Goal: Task Accomplishment & Management: Manage account settings

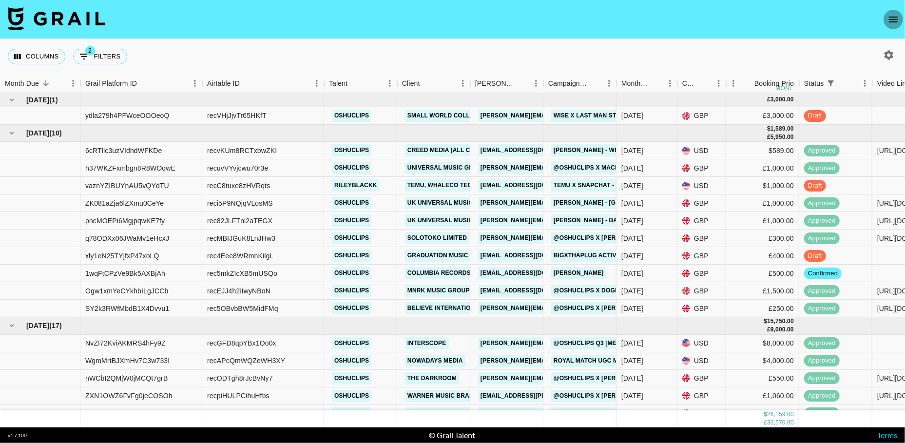
click at [893, 17] on icon "open drawer" at bounding box center [893, 20] width 9 height 6
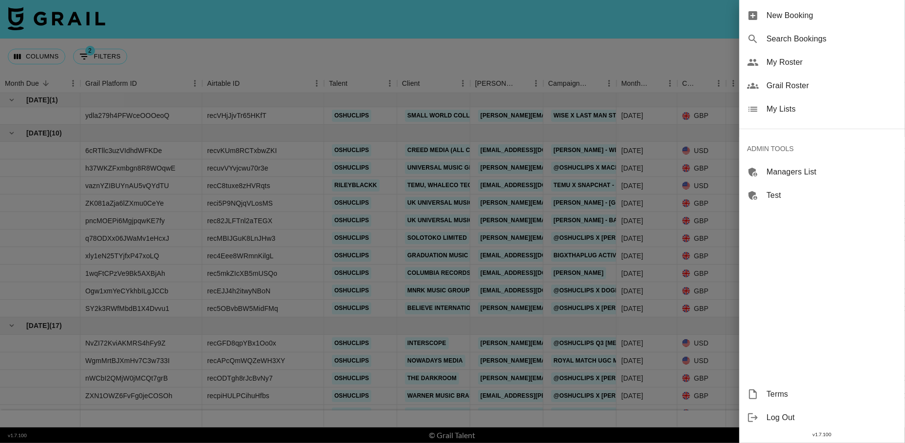
click at [798, 84] on span "Grail Roster" at bounding box center [832, 86] width 131 height 12
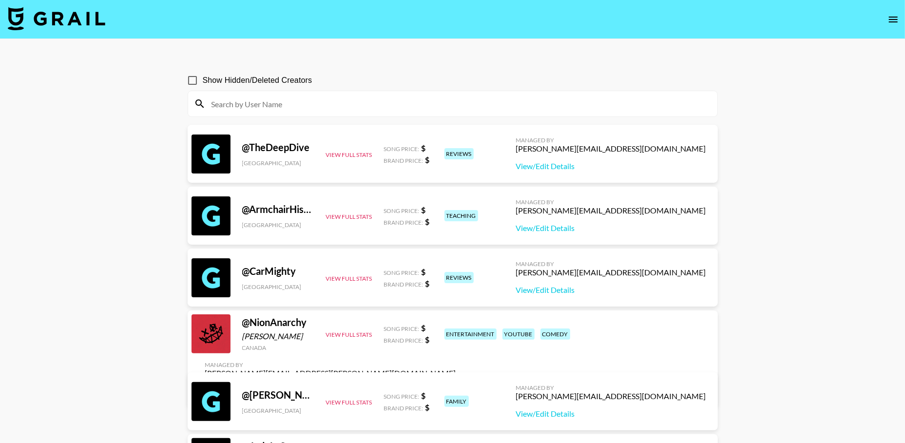
click at [344, 106] on input at bounding box center [459, 104] width 506 height 16
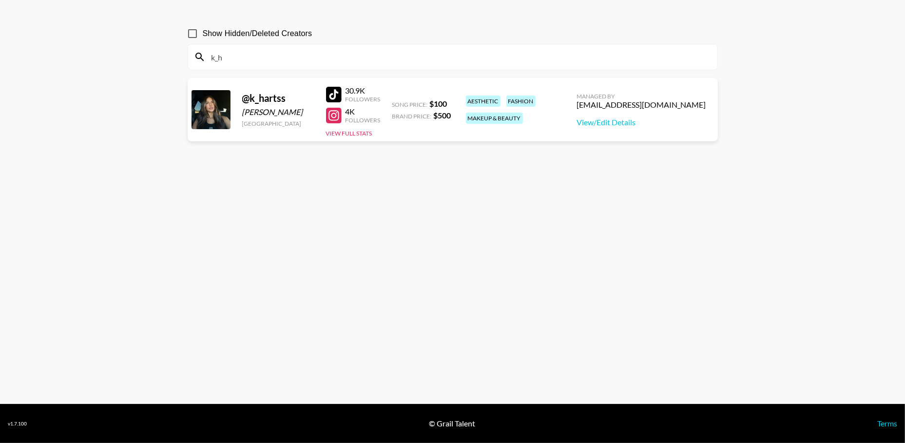
scroll to position [47, 0]
type input "k_h"
click at [671, 103] on div "camila@grail-talent.com" at bounding box center [641, 105] width 129 height 10
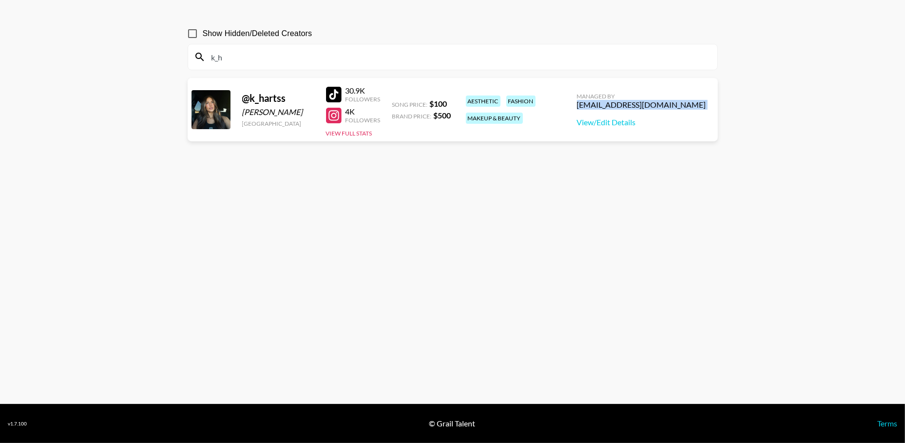
copy div "camila@grail-talent.com"
click at [505, 65] on div "k_h" at bounding box center [452, 56] width 529 height 25
click at [195, 32] on input "Show Hidden/Deleted Creators" at bounding box center [192, 33] width 20 height 20
checkbox input "true"
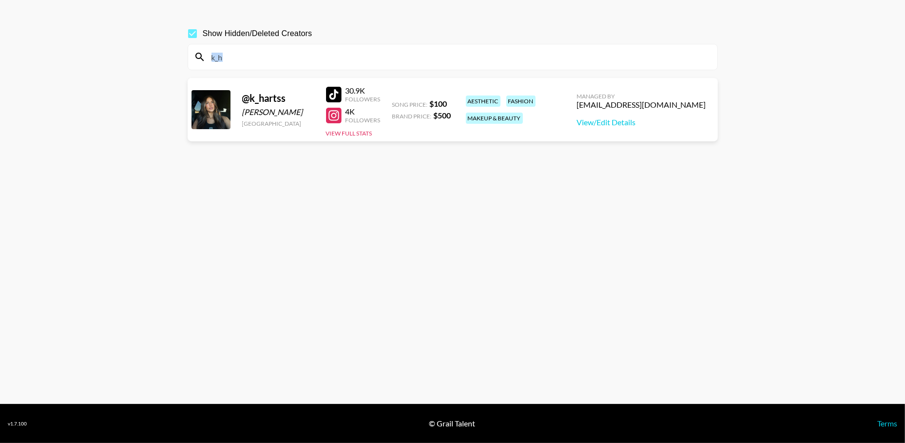
click at [159, 141] on main "Show Hidden/Deleted Creators k_h @ k_hartss Kaitlyn Hartshorn United States 30.…" at bounding box center [452, 198] width 905 height 412
click at [241, 60] on input "k_h" at bounding box center [459, 57] width 506 height 16
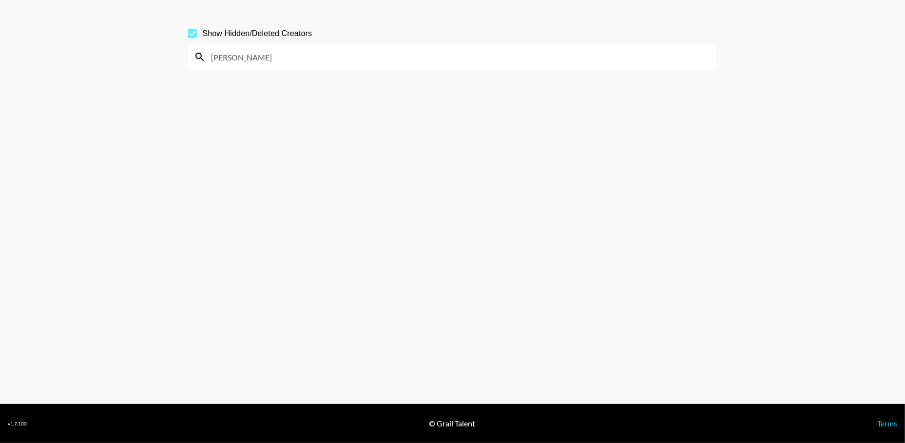
scroll to position [34, 0]
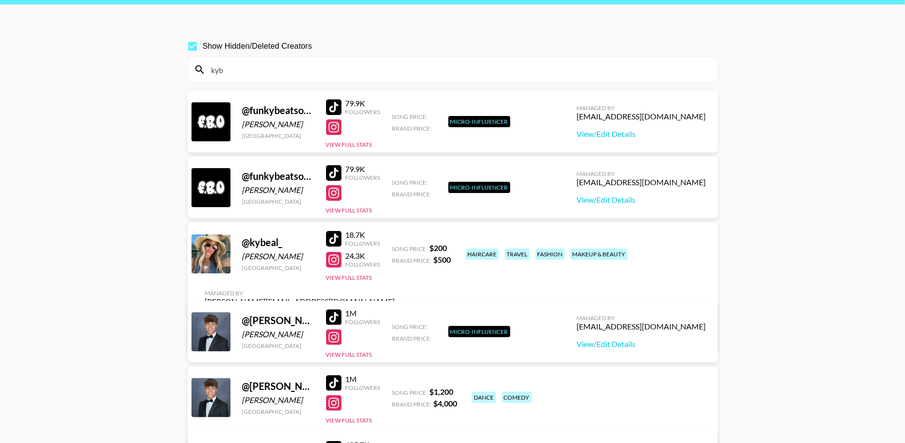
type input "kyb"
click at [194, 47] on input "Show Hidden/Deleted Creators" at bounding box center [192, 46] width 20 height 20
checkbox input "false"
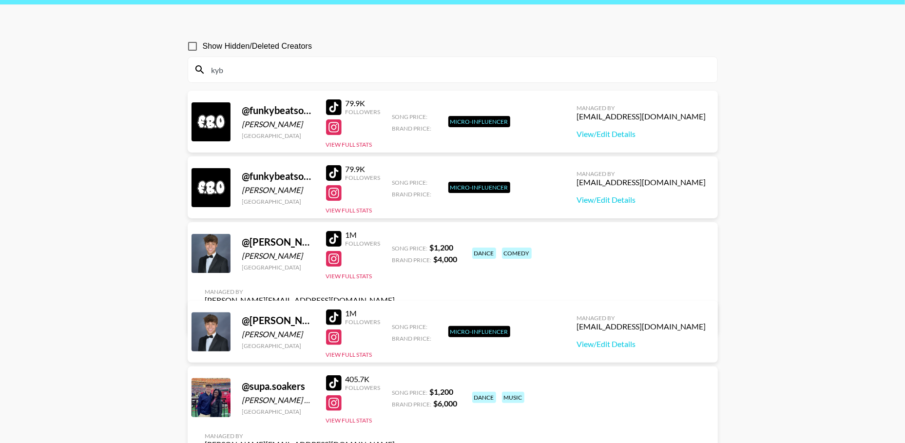
click at [237, 73] on input "kyb" at bounding box center [459, 70] width 506 height 16
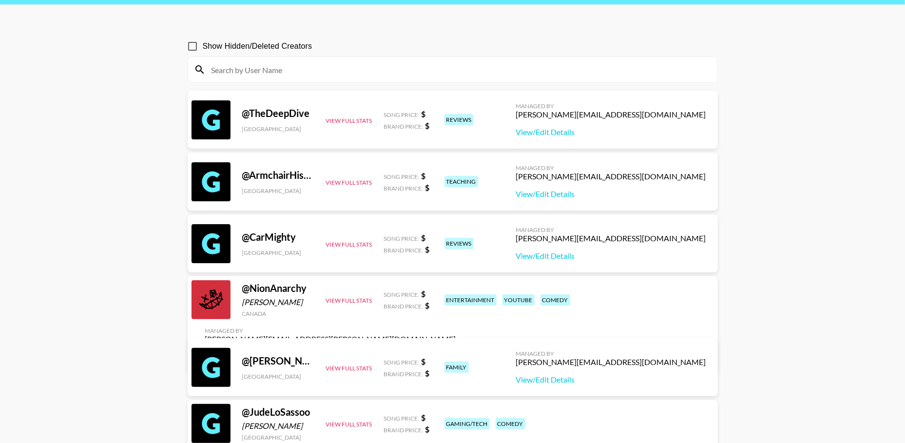
type input "h"
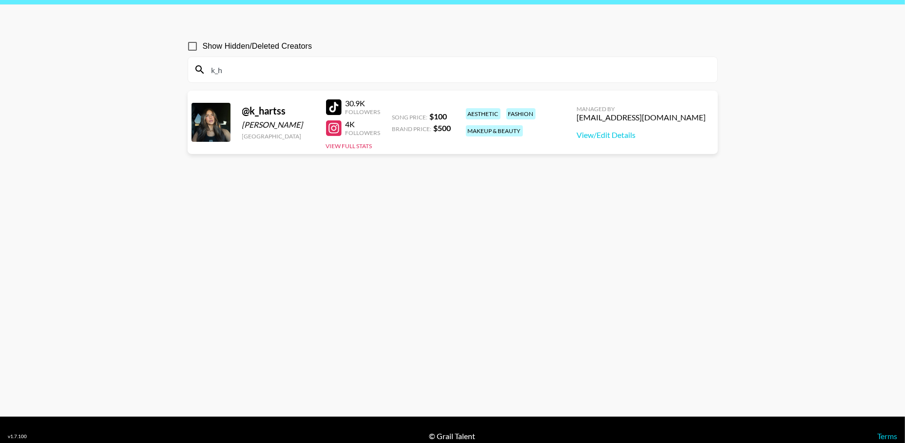
type input "k_h"
click at [640, 115] on div "camila@grail-talent.com" at bounding box center [641, 118] width 129 height 10
copy div "camila@grail-talent.com"
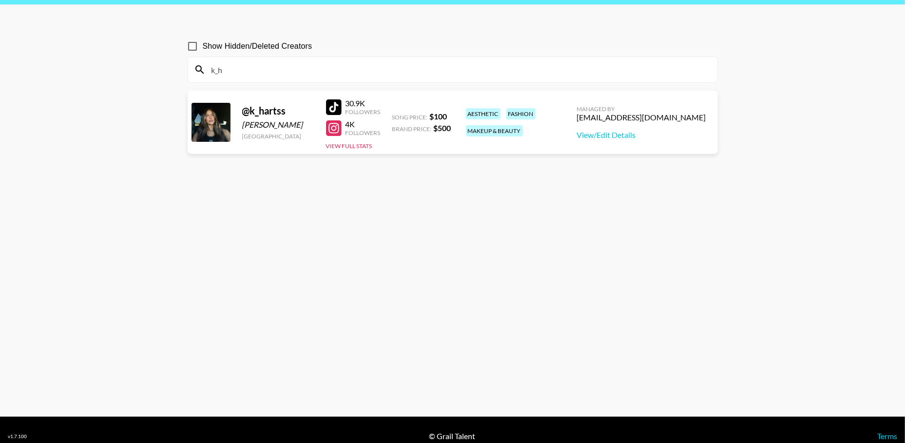
click at [262, 69] on input "k_h" at bounding box center [459, 70] width 506 height 16
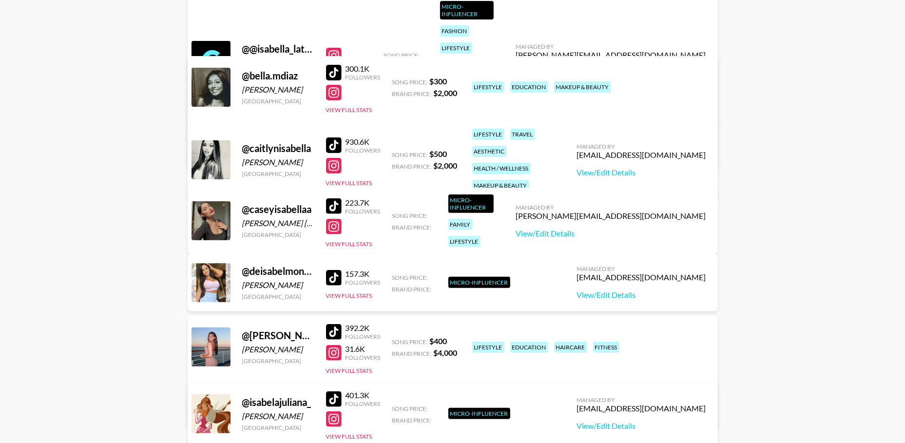
scroll to position [139, 0]
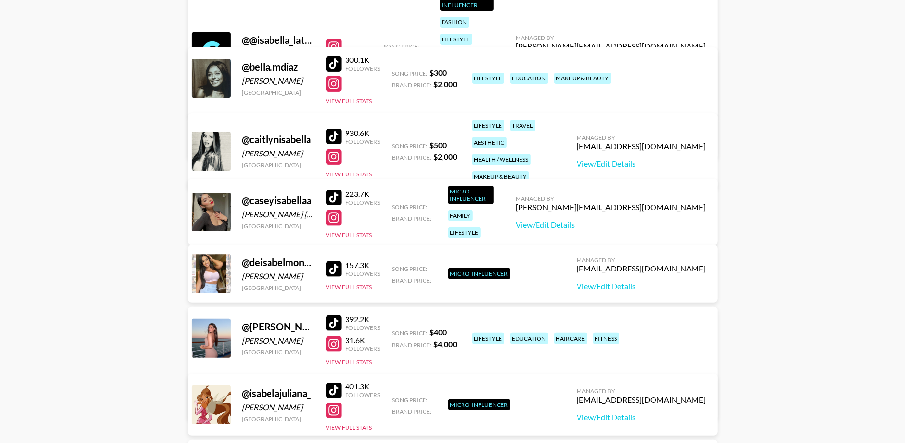
type input "isabel"
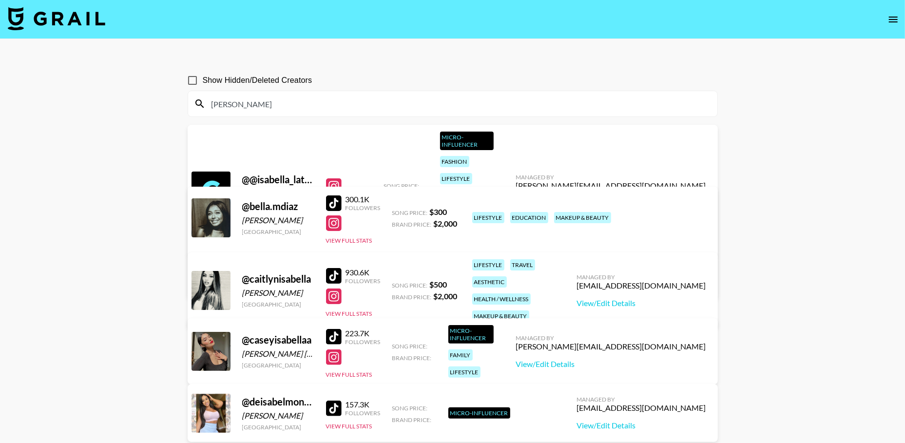
click at [255, 102] on input "isabel" at bounding box center [459, 104] width 506 height 16
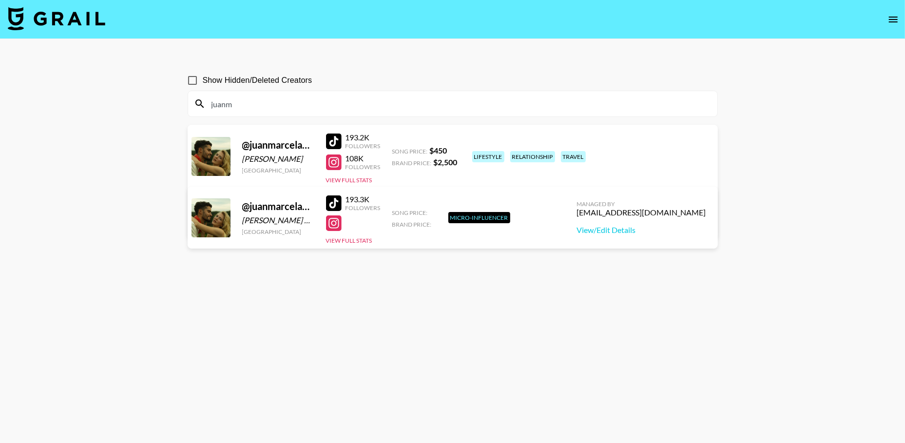
type input "juanm"
click at [395, 199] on div "[EMAIL_ADDRESS][PERSON_NAME][DOMAIN_NAME]" at bounding box center [300, 204] width 190 height 10
copy div "[EMAIL_ADDRESS][PERSON_NAME][DOMAIN_NAME]"
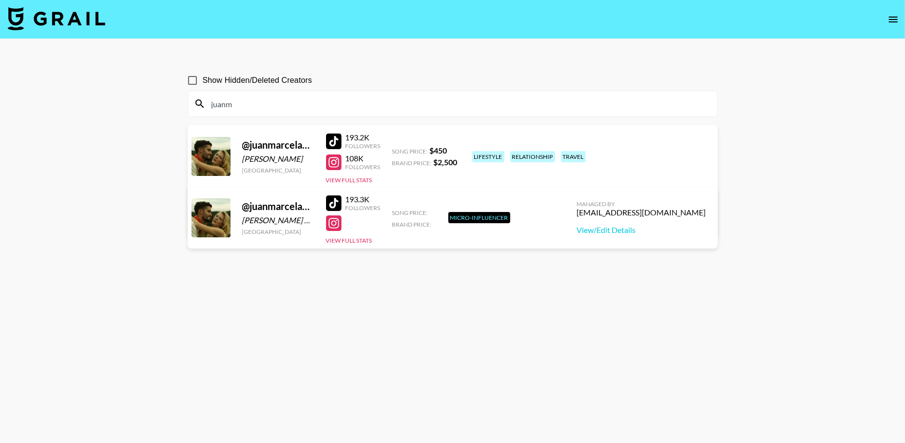
click at [236, 99] on input "juanm" at bounding box center [459, 104] width 506 height 16
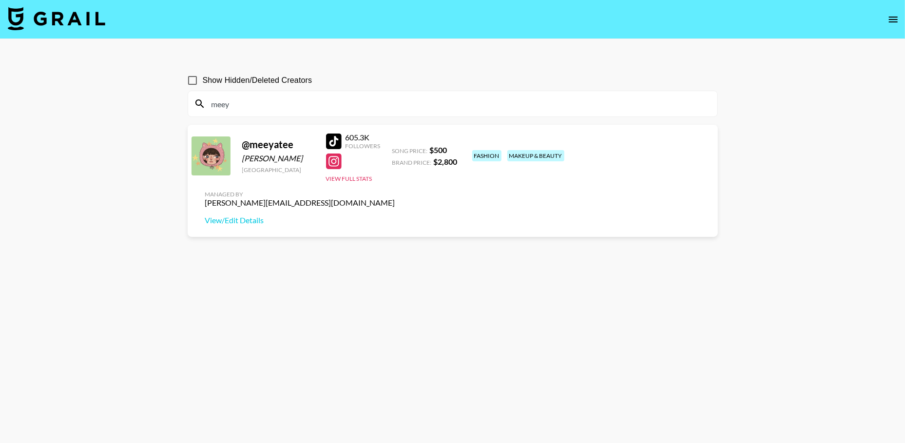
type input "meey"
click at [395, 198] on div "jessp@grail-talent.com" at bounding box center [300, 203] width 190 height 10
copy div "jessp@grail-talent.com"
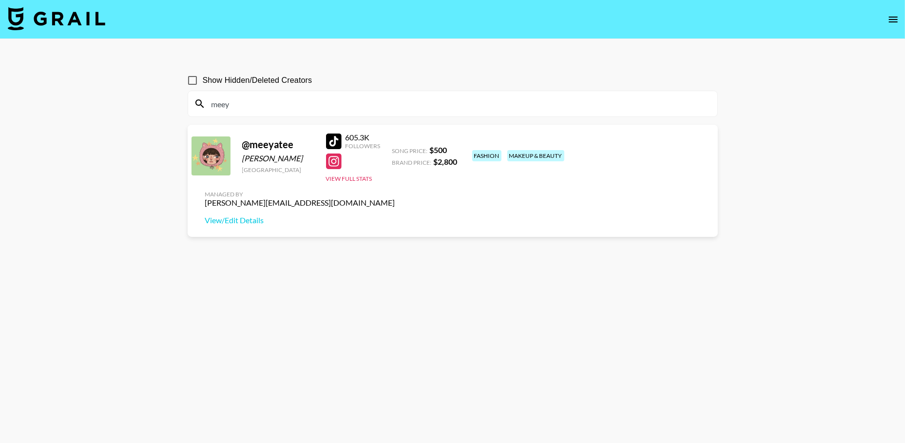
click at [425, 107] on input "meey" at bounding box center [459, 104] width 506 height 16
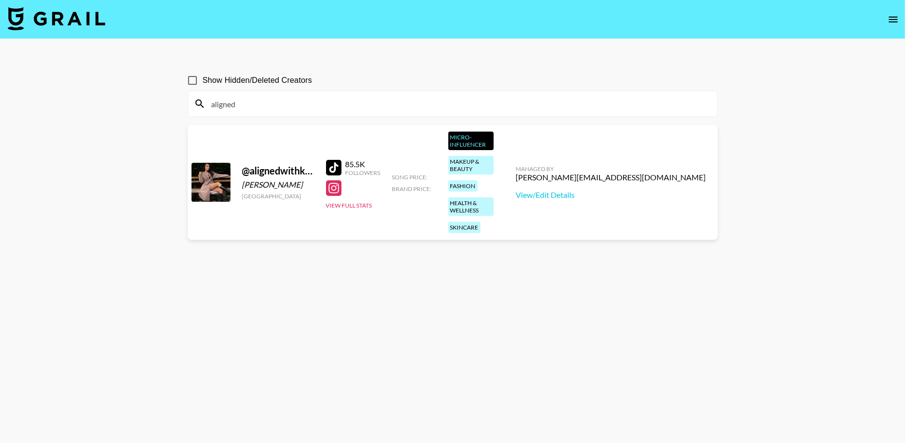
type input "aligned"
click at [335, 160] on div at bounding box center [334, 168] width 16 height 16
click at [49, 10] on img at bounding box center [56, 18] width 97 height 23
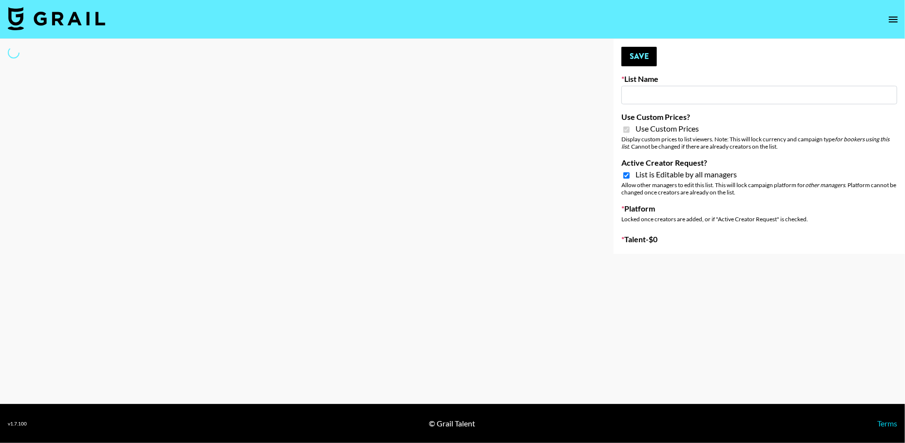
type input "Soapbox Nanos"
checkbox input "true"
select select "Brand"
type input "Shokz"
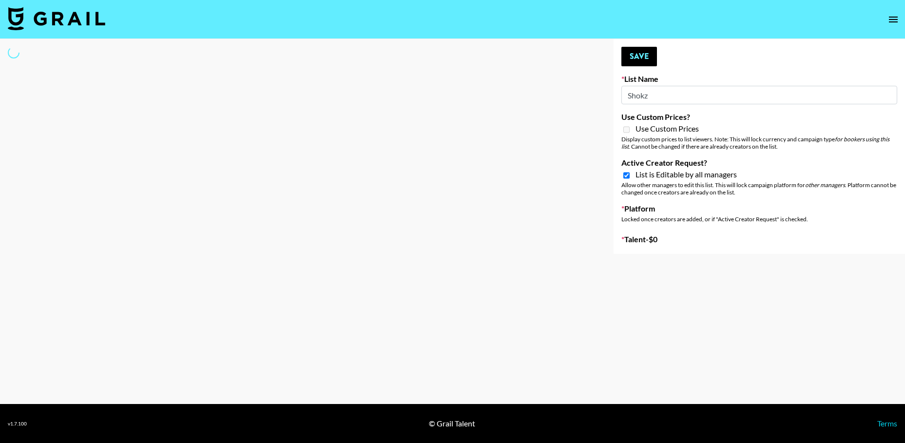
checkbox input "true"
select select "Song"
type input "Grace Club"
checkbox input "true"
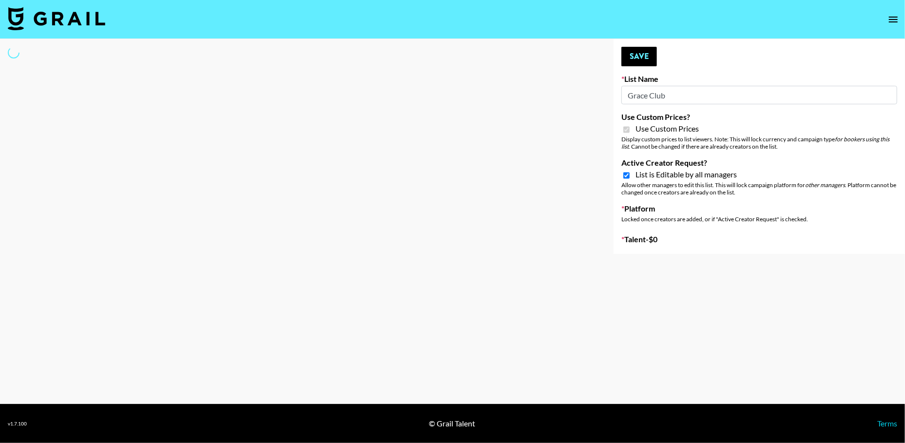
select select "Brand"
type input "Anker Home"
checkbox input "true"
select select "Brand"
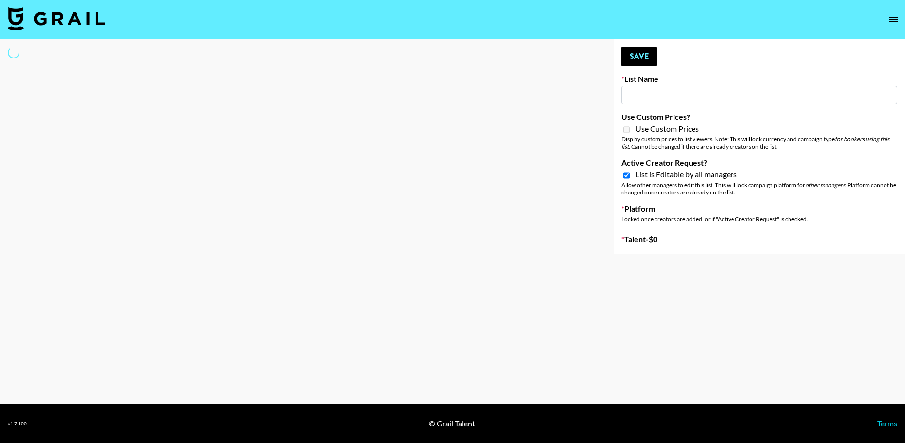
type input "Chicago-based"
checkbox input "true"
select select "Song"
type input "D&B"
checkbox input "true"
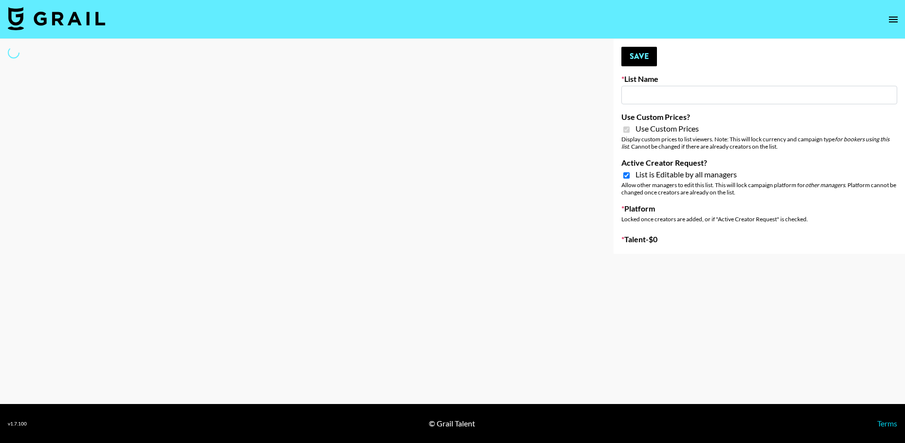
checkbox input "true"
select select "Brand"
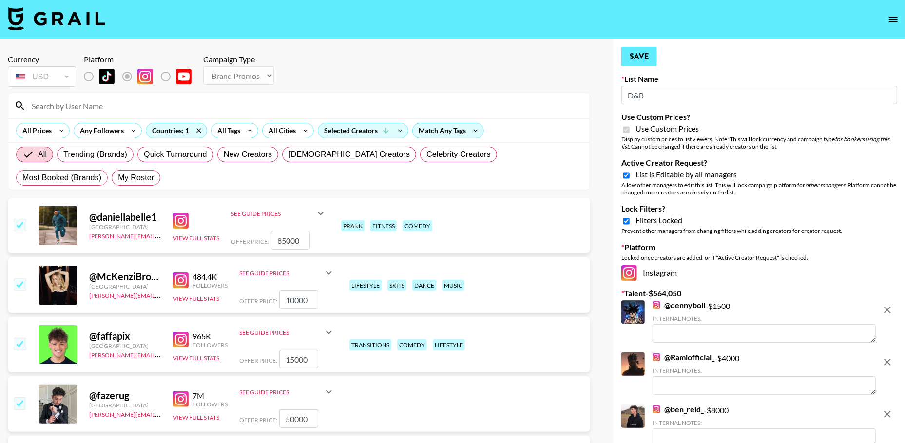
drag, startPoint x: 626, startPoint y: 176, endPoint x: 641, endPoint y: 55, distance: 121.7
click at [626, 176] on input "Active Creator Request?" at bounding box center [626, 175] width 6 height 9
checkbox input "false"
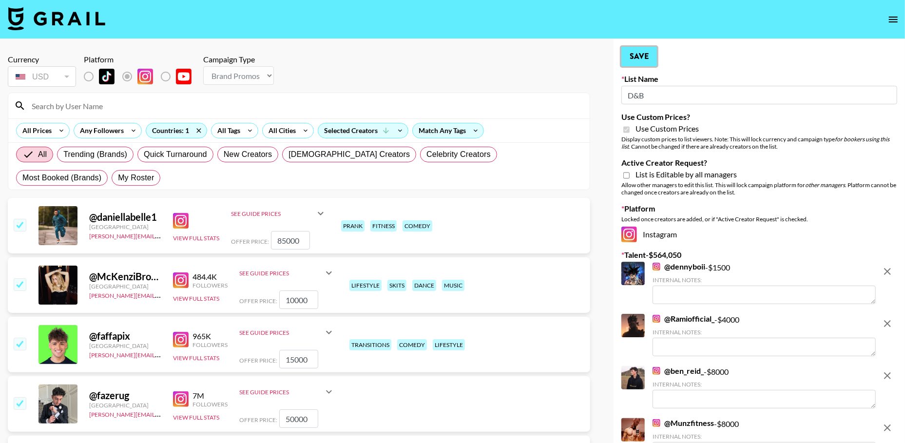
click at [640, 53] on button "Save" at bounding box center [640, 56] width 36 height 19
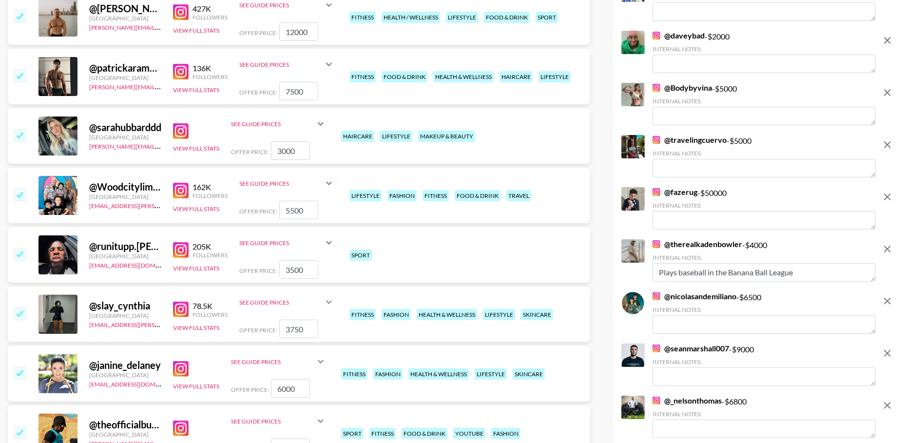
scroll to position [2763, 0]
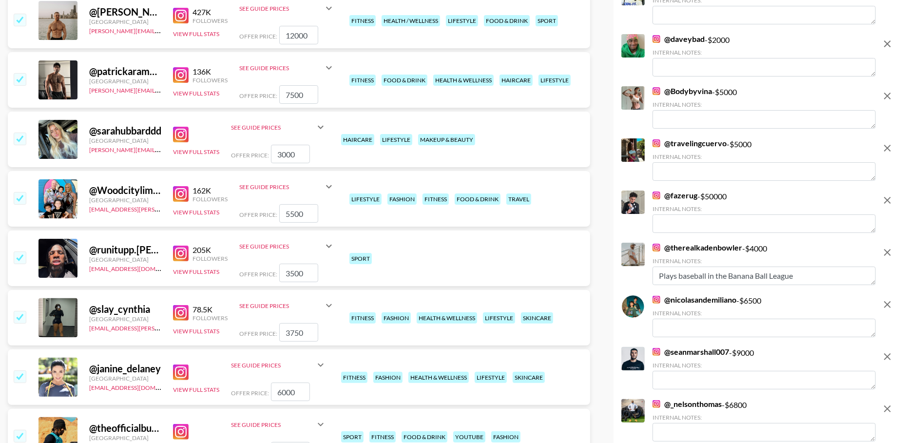
click at [885, 197] on icon "remove" at bounding box center [887, 200] width 7 height 7
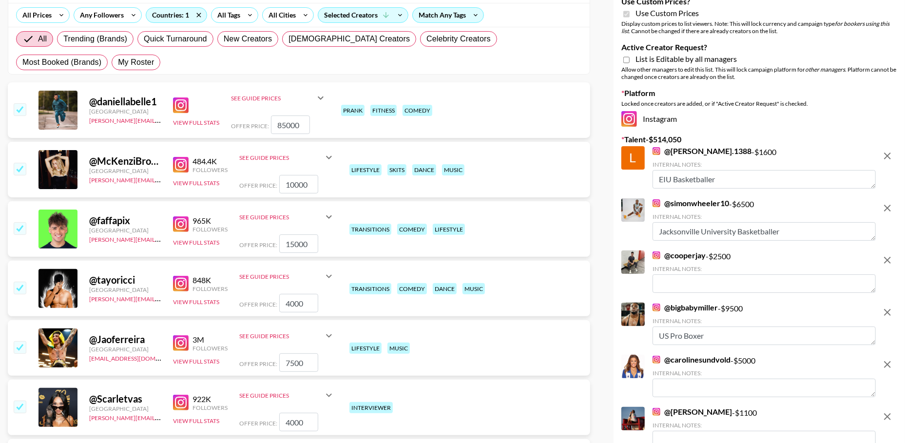
scroll to position [123, 0]
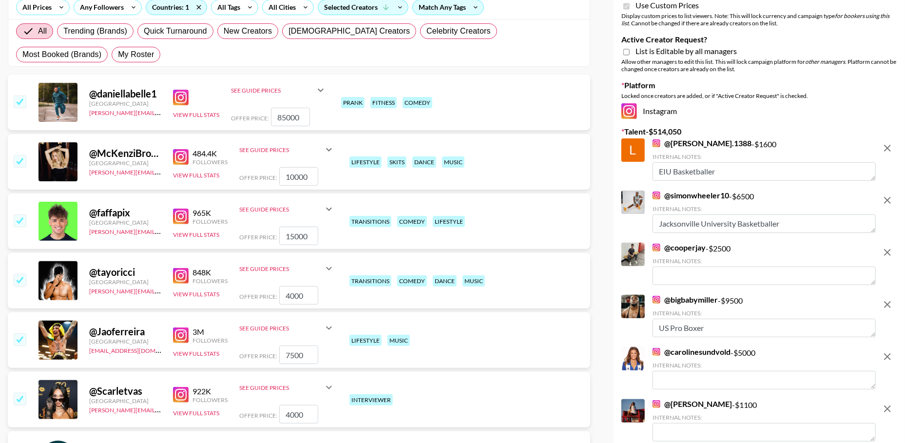
click at [884, 255] on icon "remove" at bounding box center [888, 253] width 12 height 12
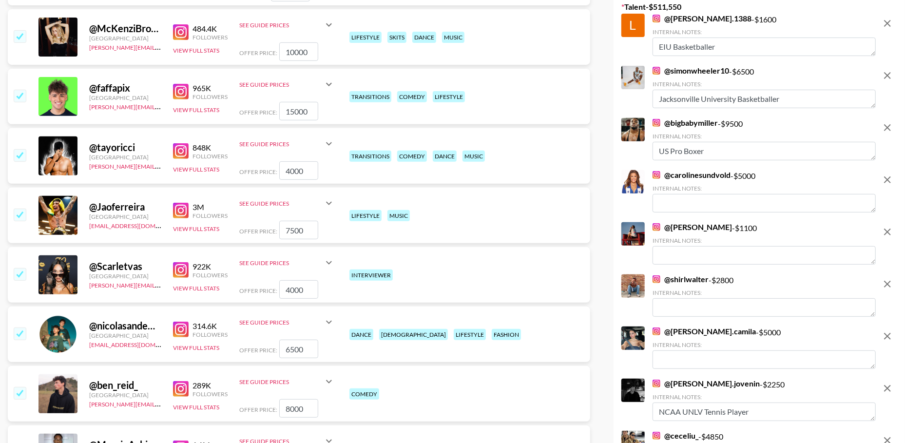
scroll to position [256, 0]
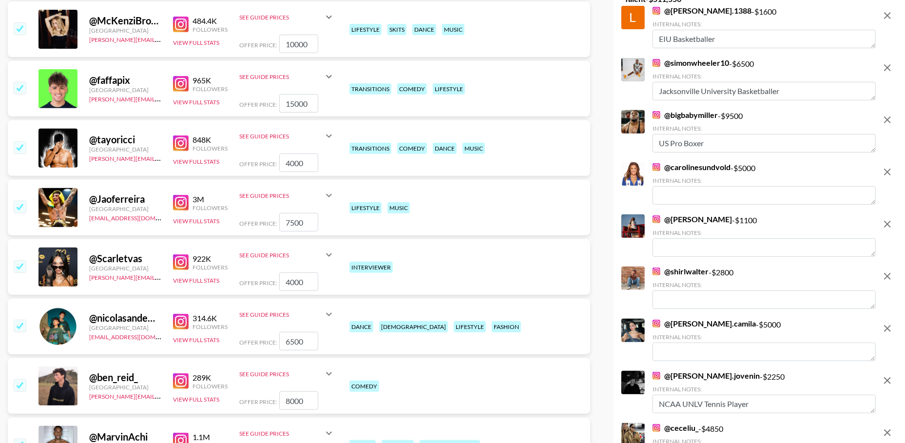
click at [884, 219] on icon "remove" at bounding box center [888, 224] width 12 height 12
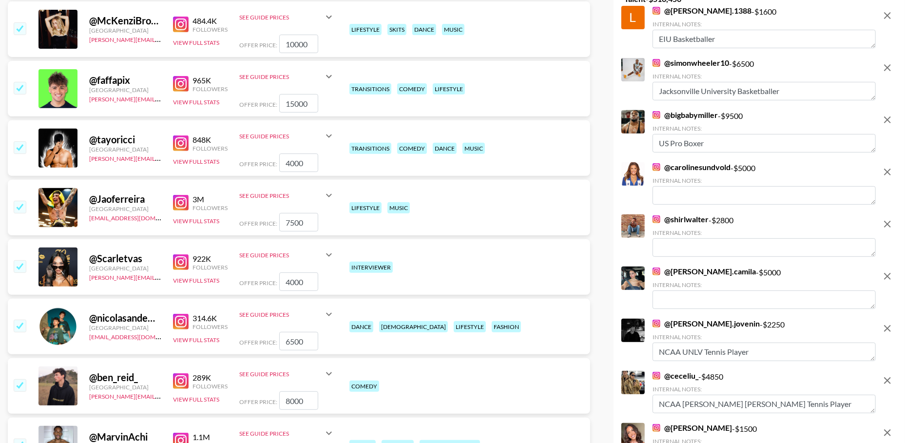
click at [884, 219] on icon "remove" at bounding box center [888, 224] width 12 height 12
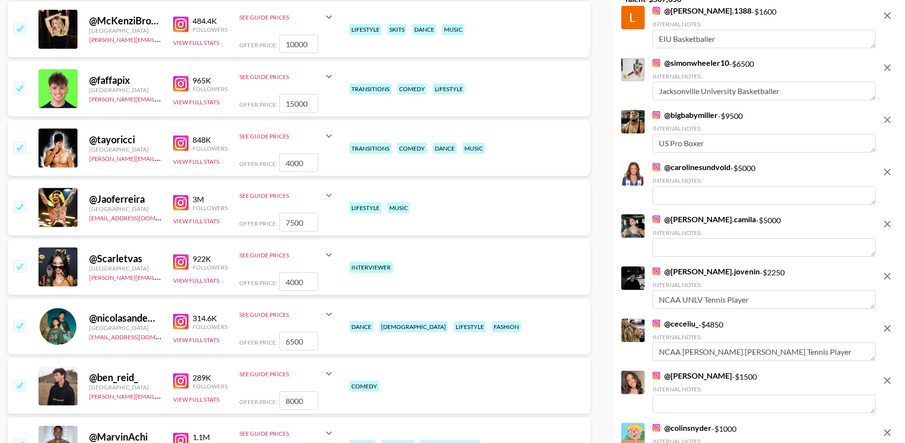
click at [884, 219] on icon "remove" at bounding box center [888, 224] width 12 height 12
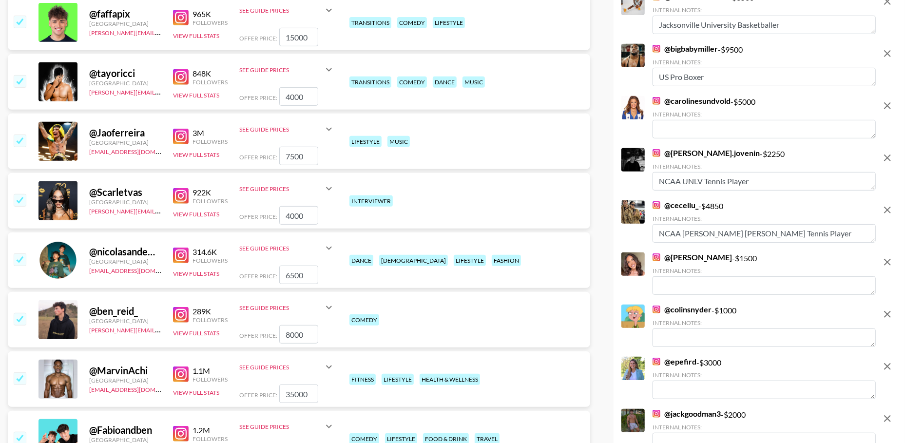
scroll to position [326, 0]
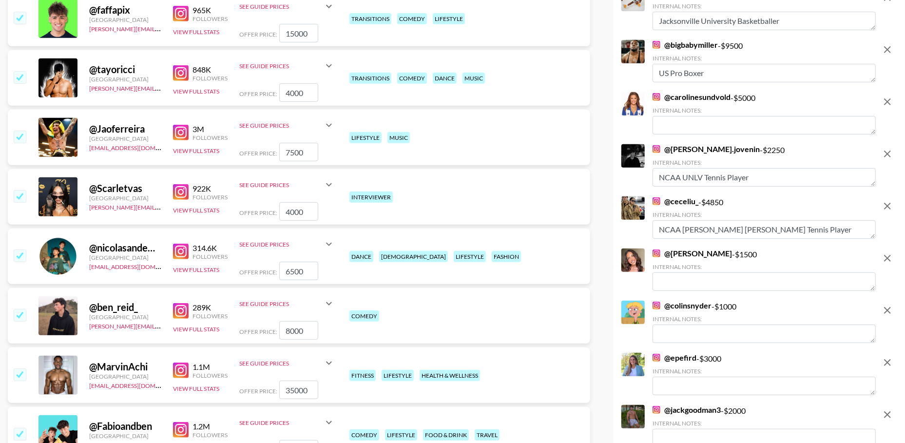
click at [884, 261] on icon "remove" at bounding box center [888, 259] width 12 height 12
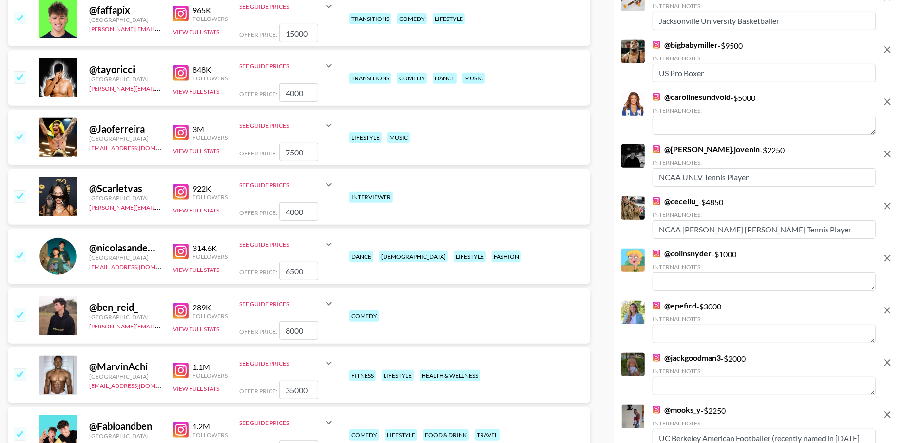
scroll to position [365, 0]
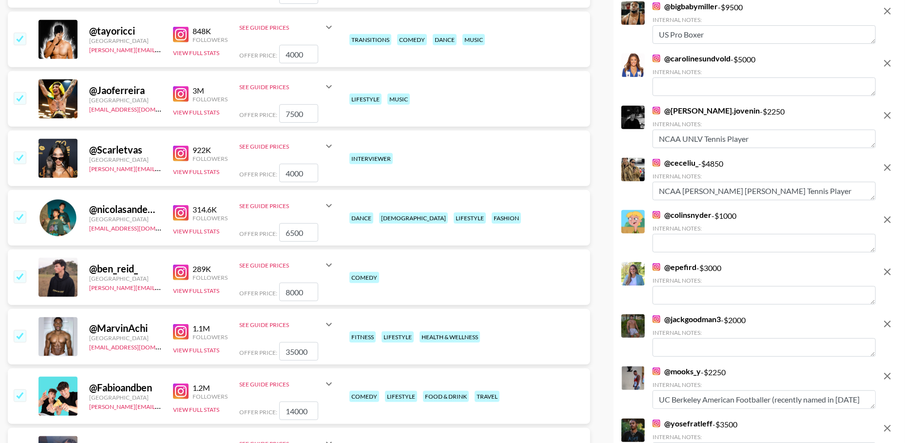
click at [888, 221] on icon "remove" at bounding box center [888, 220] width 12 height 12
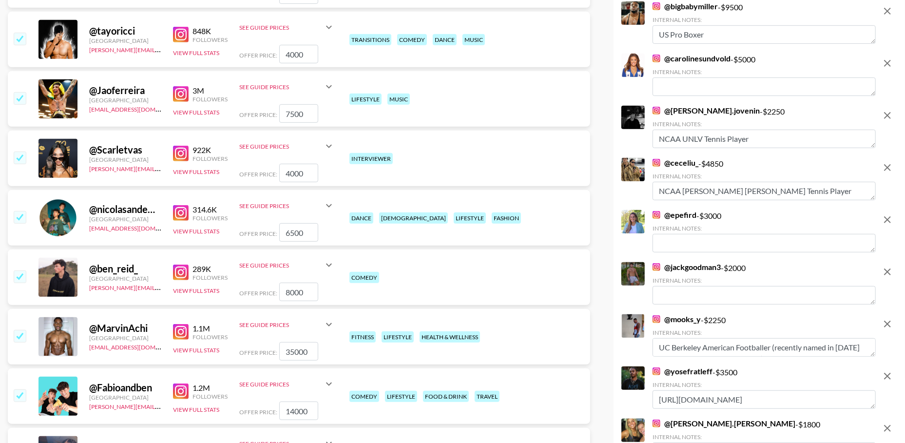
click at [888, 221] on icon "remove" at bounding box center [888, 220] width 12 height 12
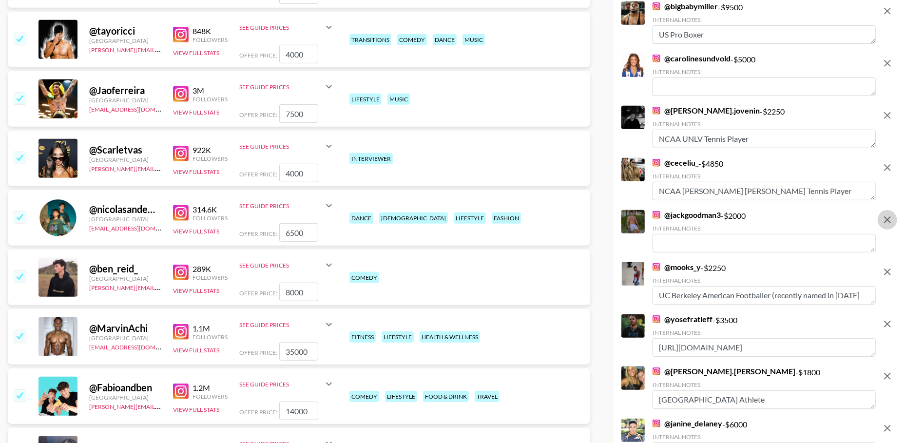
click at [888, 221] on icon "remove" at bounding box center [888, 220] width 12 height 12
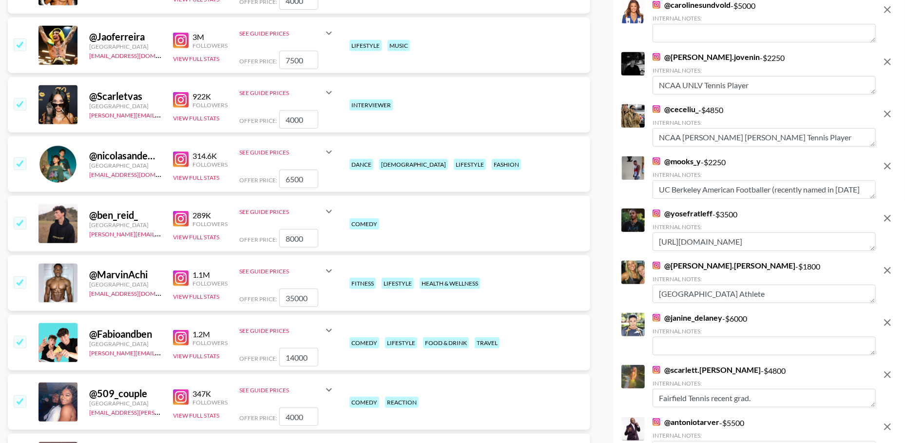
scroll to position [419, 0]
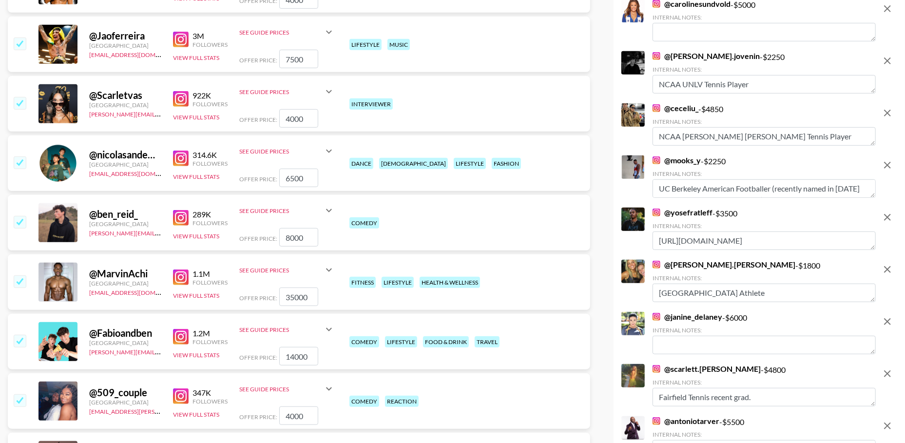
click at [889, 212] on icon "remove" at bounding box center [888, 218] width 12 height 12
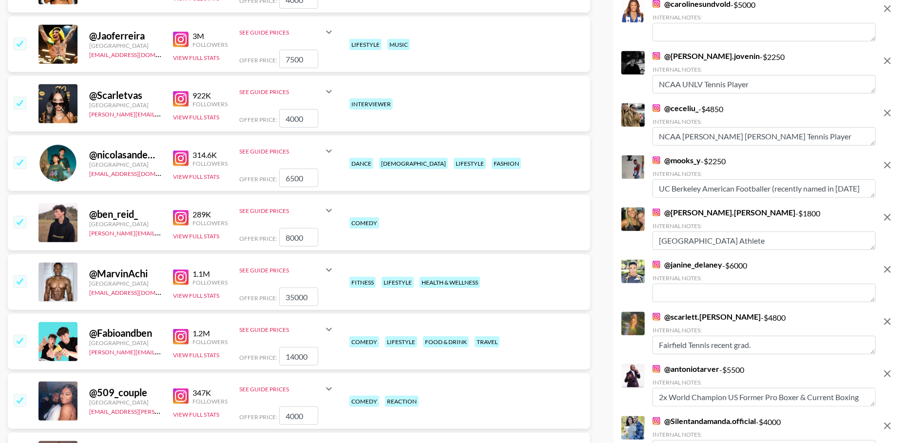
scroll to position [436, 0]
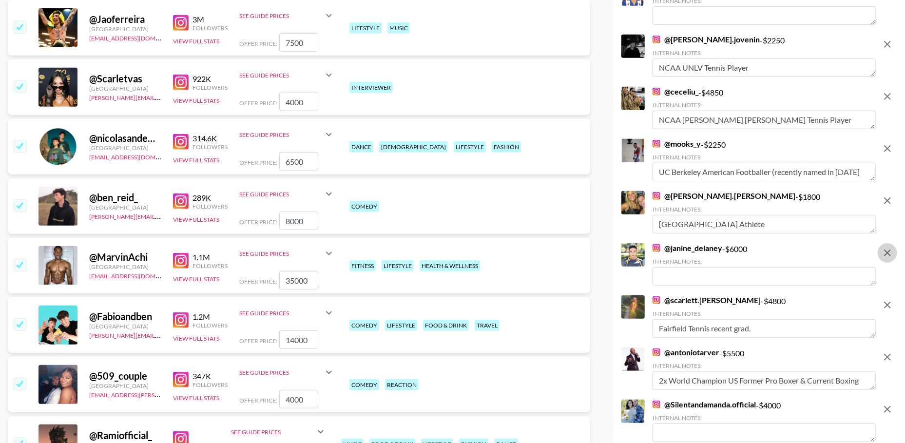
click at [886, 252] on icon "remove" at bounding box center [888, 253] width 12 height 12
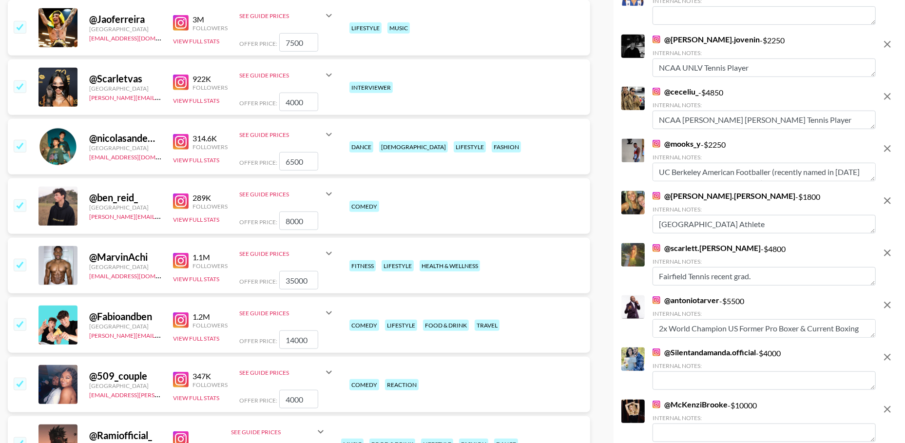
scroll to position [492, 0]
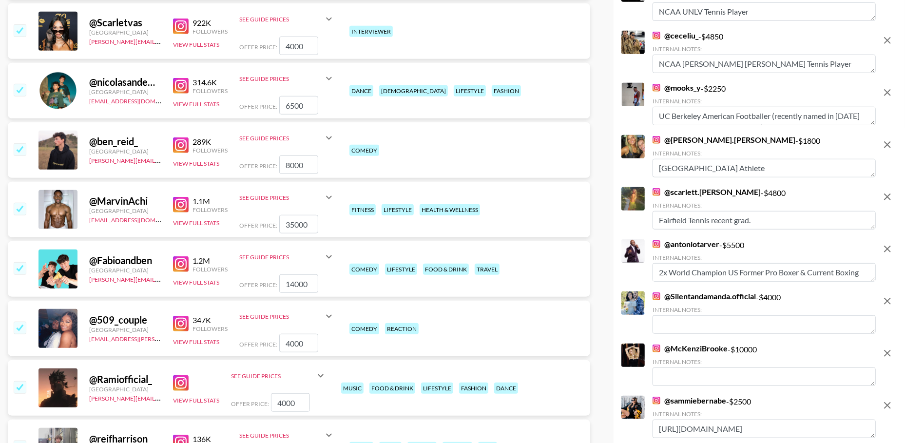
click at [886, 299] on icon "remove" at bounding box center [887, 301] width 7 height 7
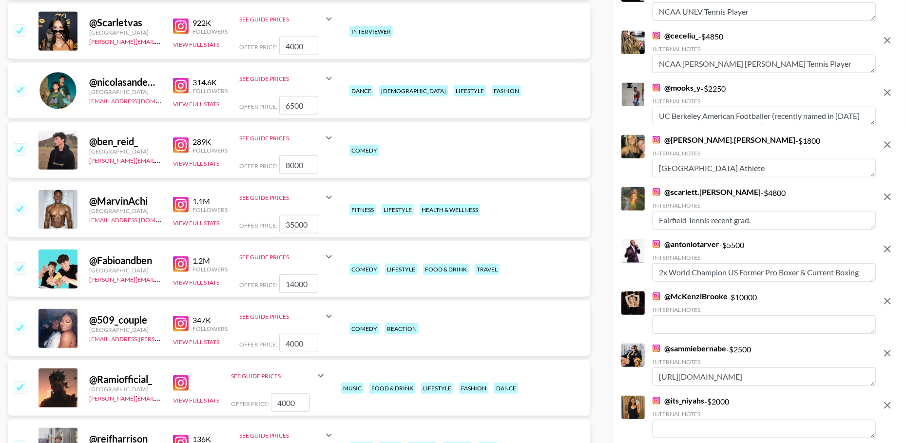
scroll to position [554, 0]
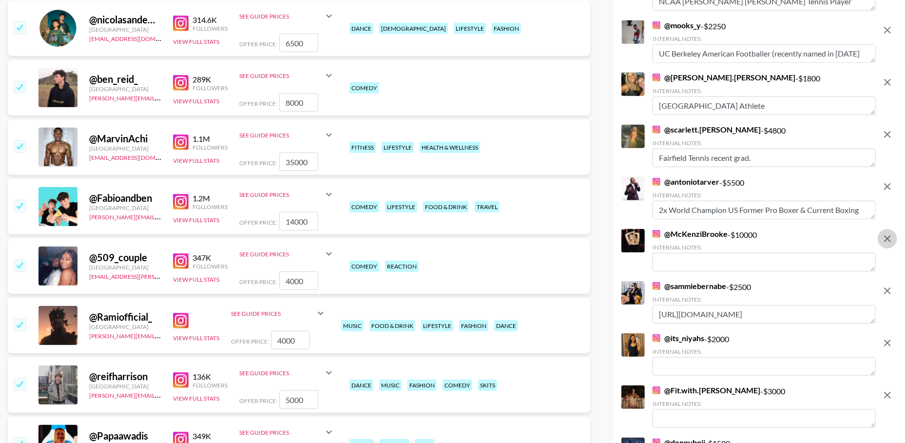
click at [889, 240] on icon "remove" at bounding box center [887, 238] width 7 height 7
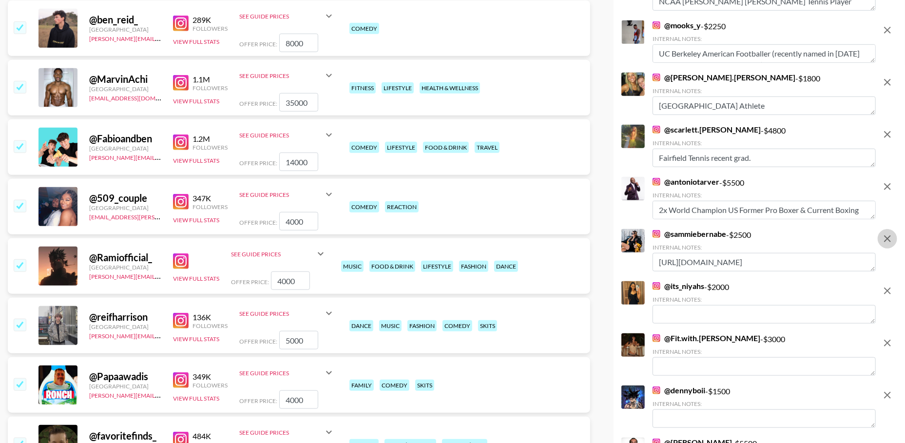
click at [889, 240] on icon "remove" at bounding box center [887, 238] width 7 height 7
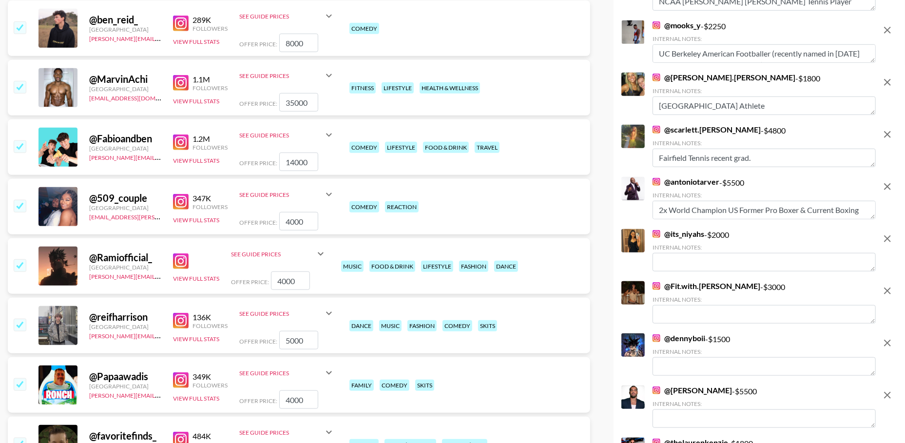
click at [889, 240] on icon "remove" at bounding box center [887, 238] width 7 height 7
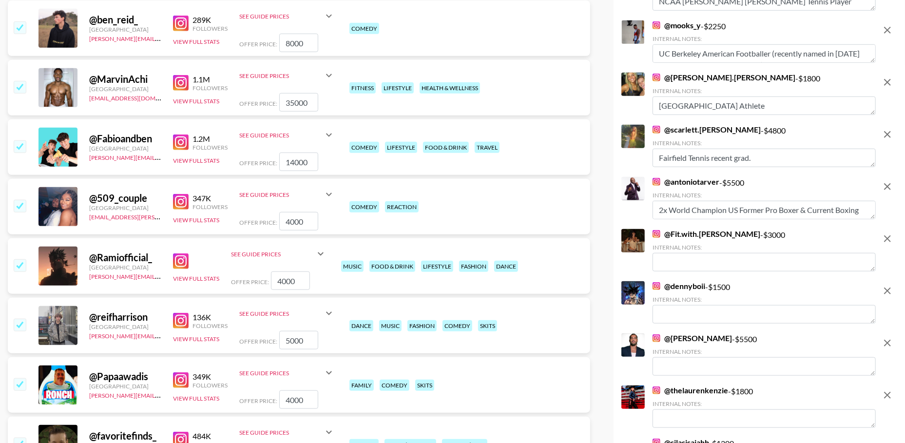
click at [889, 240] on icon "remove" at bounding box center [887, 238] width 7 height 7
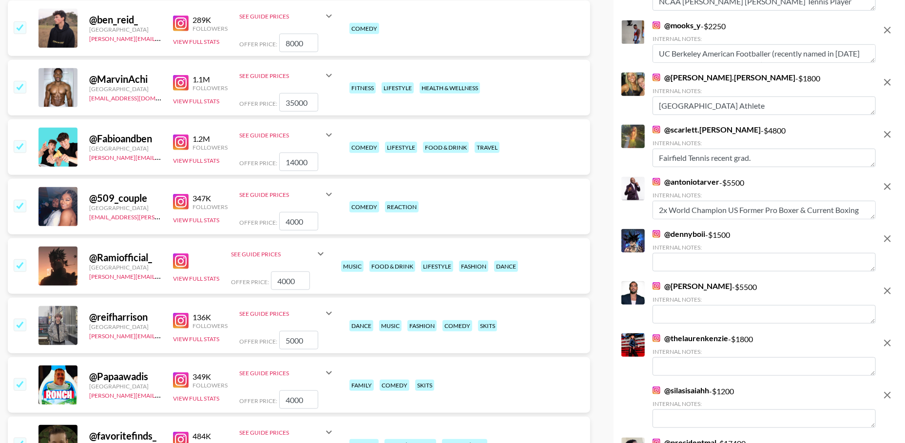
click at [889, 240] on icon "remove" at bounding box center [887, 238] width 7 height 7
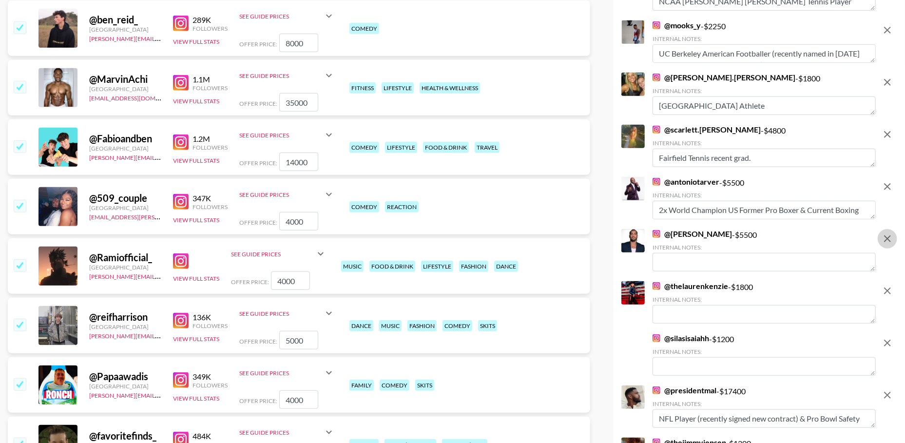
click at [889, 240] on icon "remove" at bounding box center [887, 238] width 7 height 7
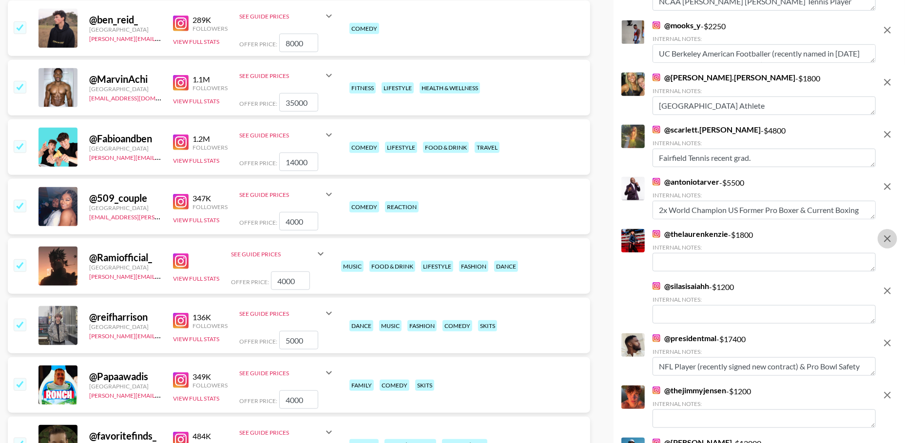
click at [889, 240] on icon "remove" at bounding box center [887, 238] width 7 height 7
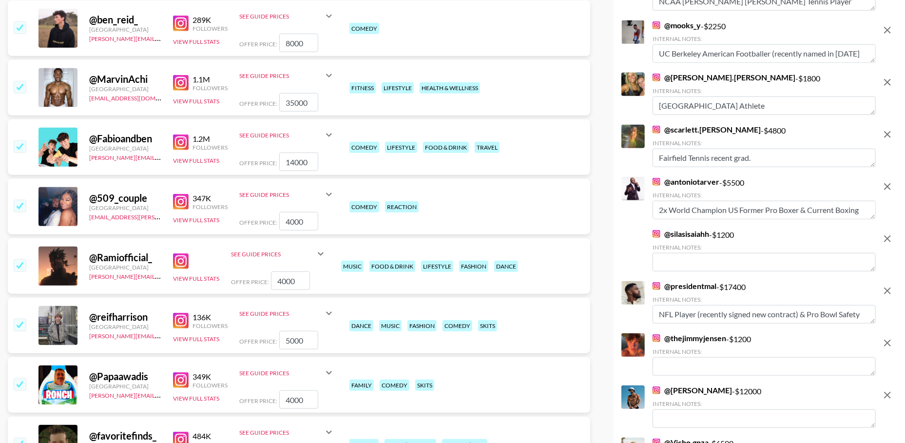
click at [889, 240] on icon "remove" at bounding box center [887, 238] width 7 height 7
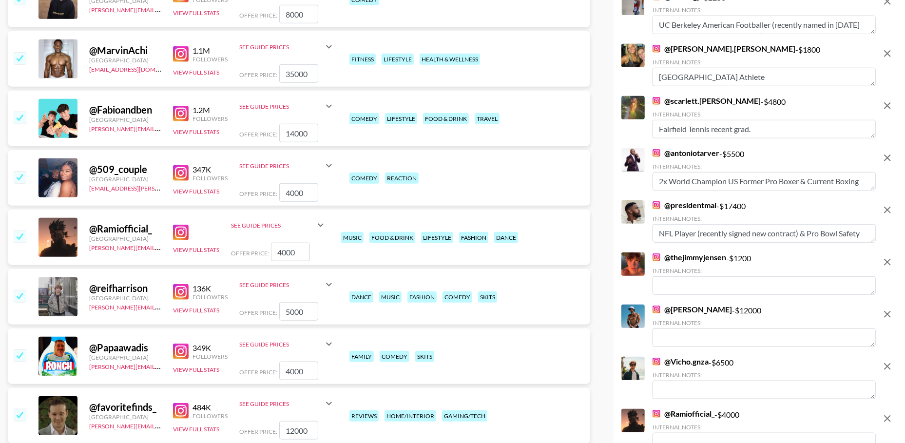
scroll to position [596, 0]
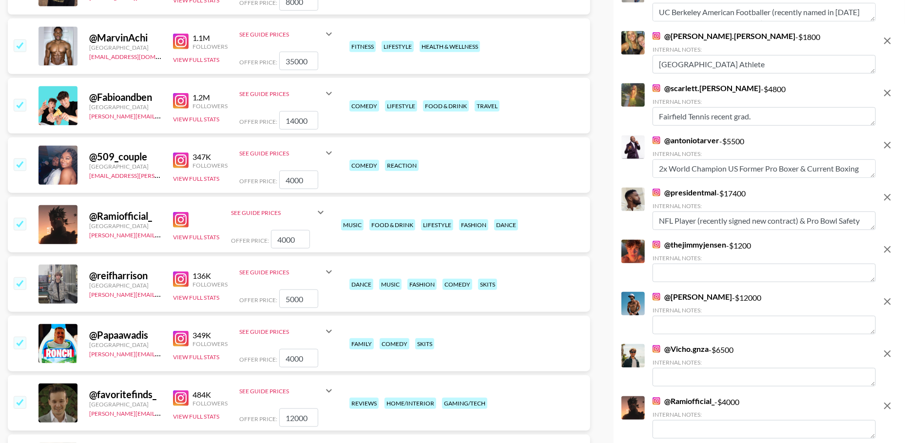
click at [888, 253] on icon "remove" at bounding box center [888, 250] width 12 height 12
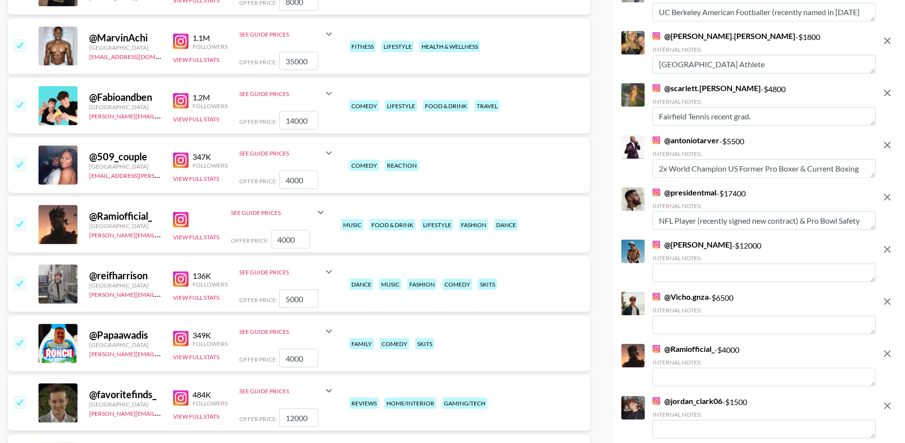
click at [888, 252] on icon "remove" at bounding box center [888, 250] width 12 height 12
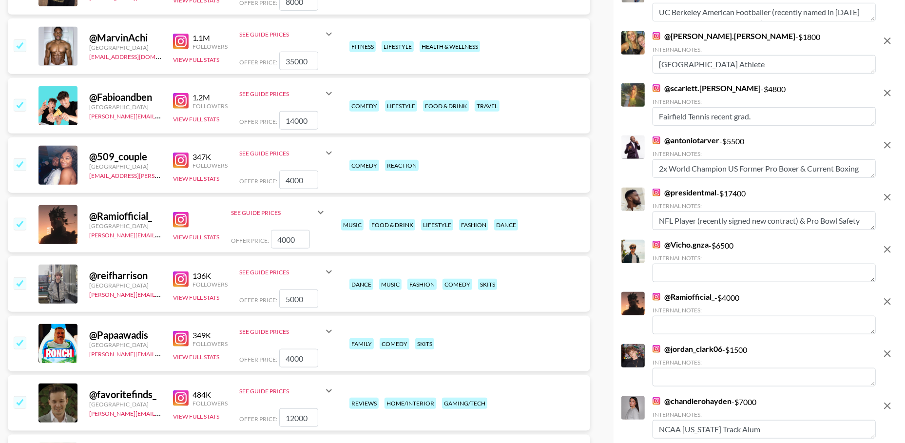
click at [888, 252] on icon "remove" at bounding box center [888, 250] width 12 height 12
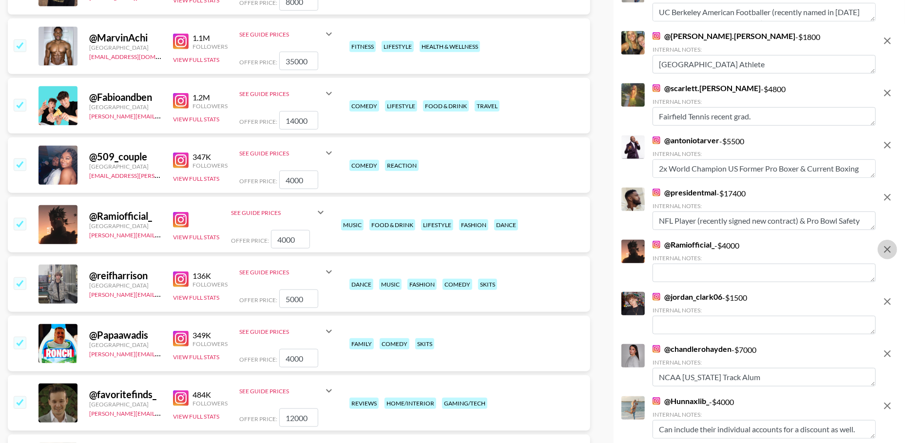
click at [888, 252] on icon "remove" at bounding box center [888, 250] width 12 height 12
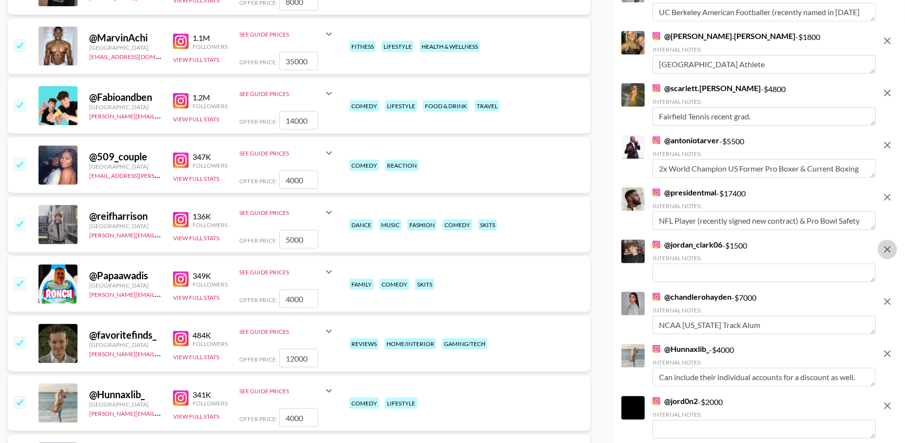
click at [888, 252] on icon "remove" at bounding box center [888, 250] width 12 height 12
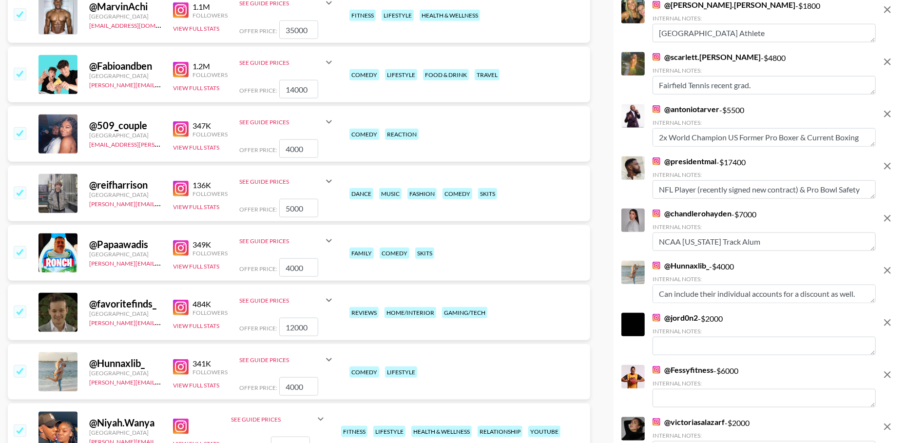
scroll to position [684, 0]
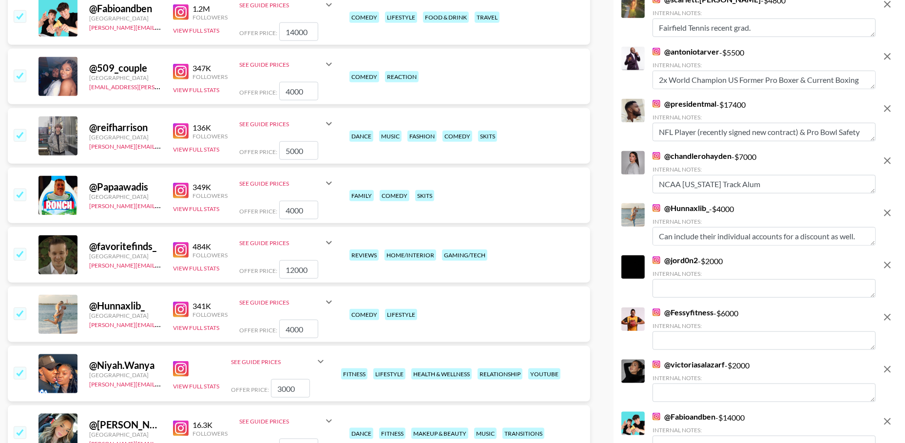
click at [884, 209] on icon "remove" at bounding box center [888, 213] width 12 height 12
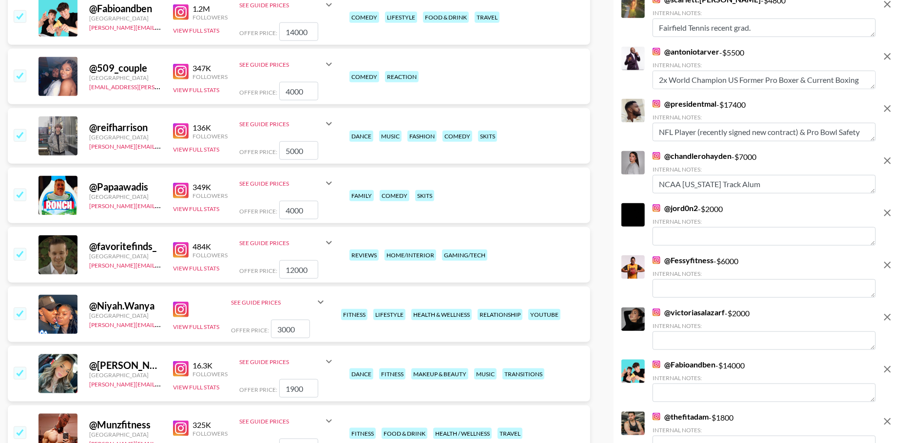
click at [884, 209] on icon "remove" at bounding box center [888, 213] width 12 height 12
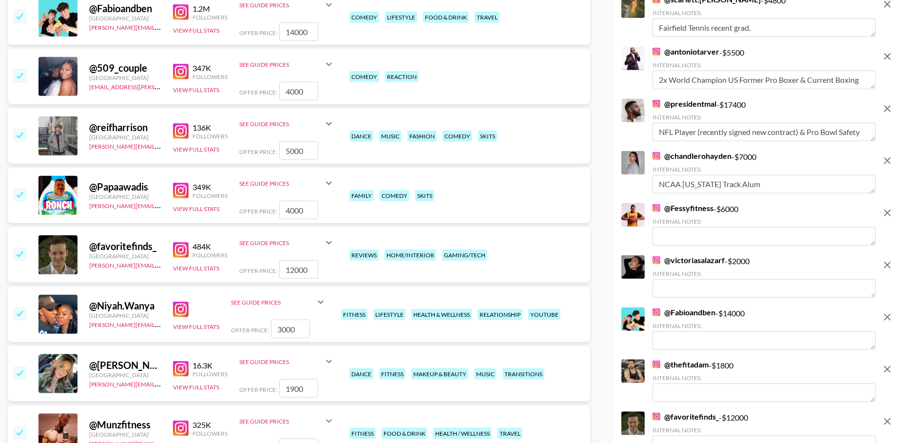
click at [886, 269] on icon "remove" at bounding box center [888, 265] width 12 height 12
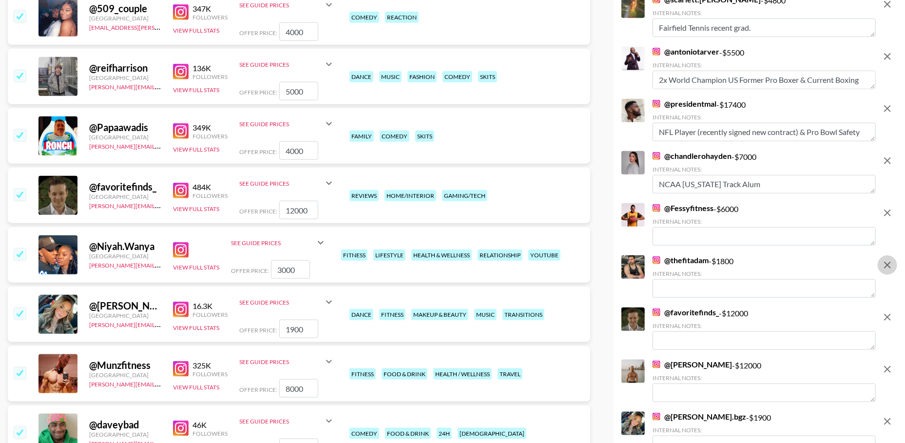
click at [886, 269] on icon "remove" at bounding box center [888, 265] width 12 height 12
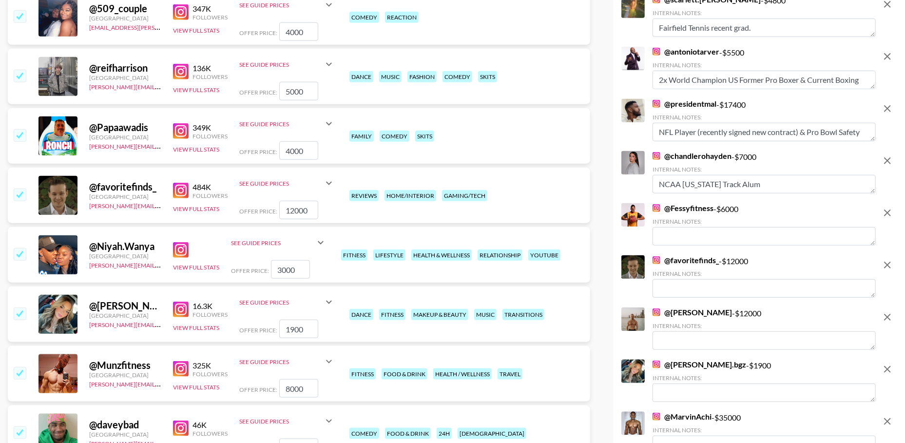
click at [886, 269] on icon "remove" at bounding box center [888, 265] width 12 height 12
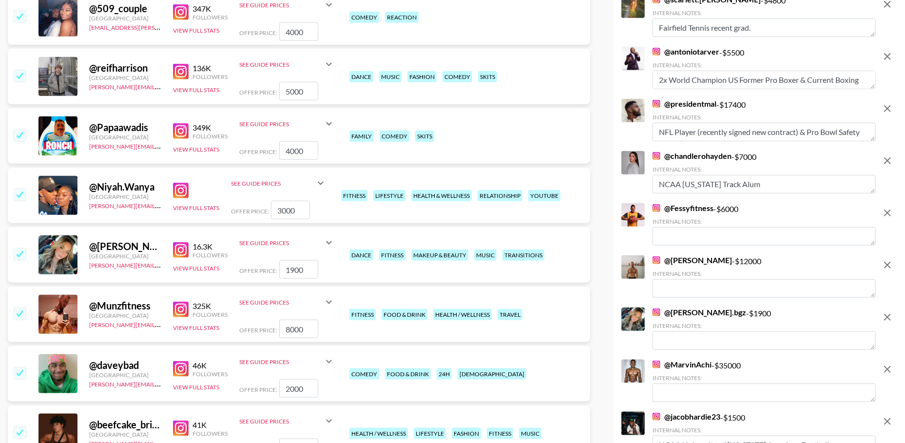
click at [886, 269] on icon "remove" at bounding box center [888, 265] width 12 height 12
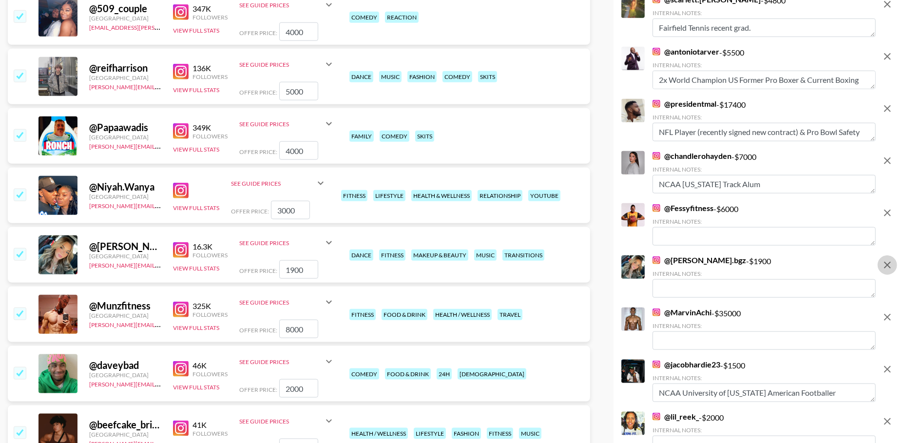
click at [886, 269] on icon "remove" at bounding box center [888, 265] width 12 height 12
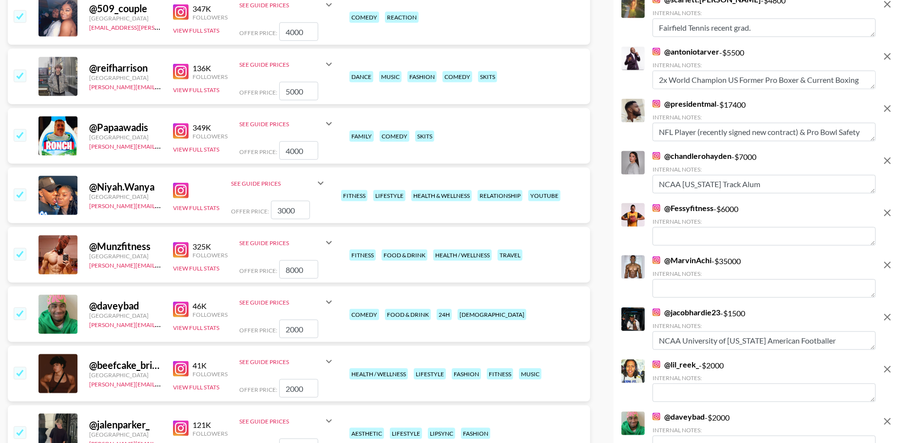
click at [886, 269] on icon "remove" at bounding box center [888, 265] width 12 height 12
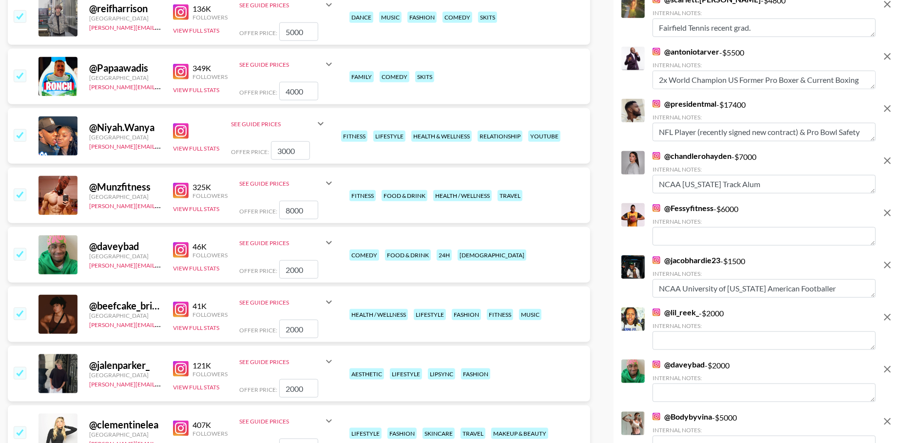
scroll to position [717, 0]
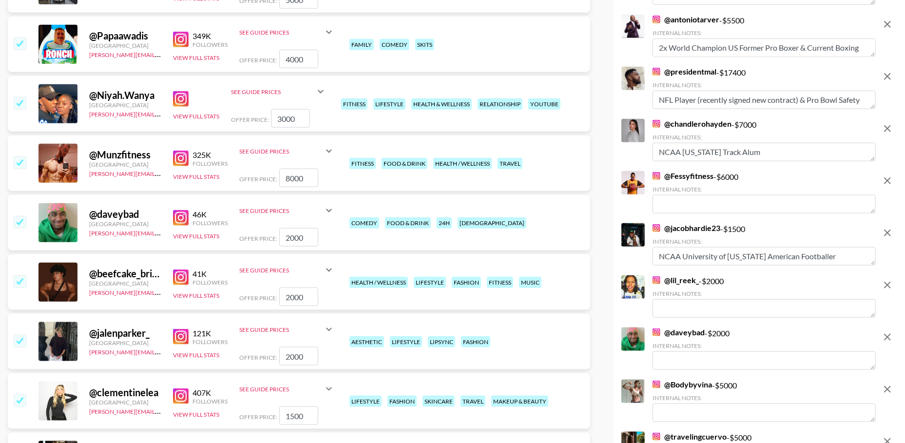
click at [886, 292] on button "remove" at bounding box center [887, 284] width 19 height 19
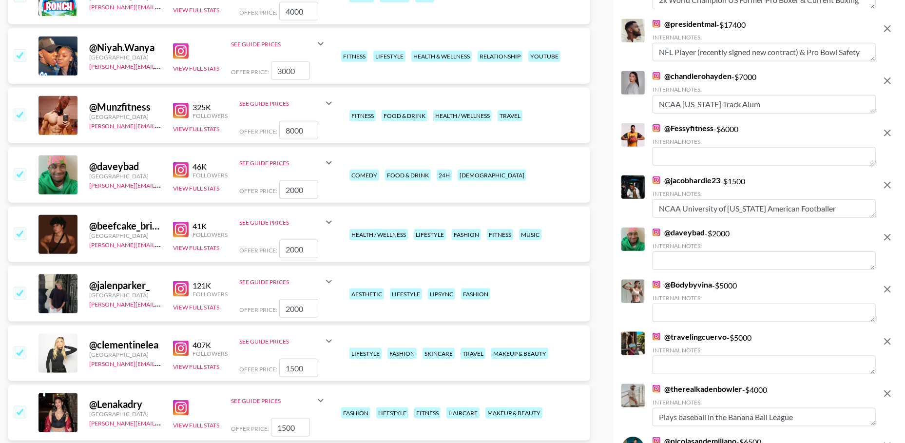
click at [884, 241] on icon "remove" at bounding box center [888, 238] width 12 height 12
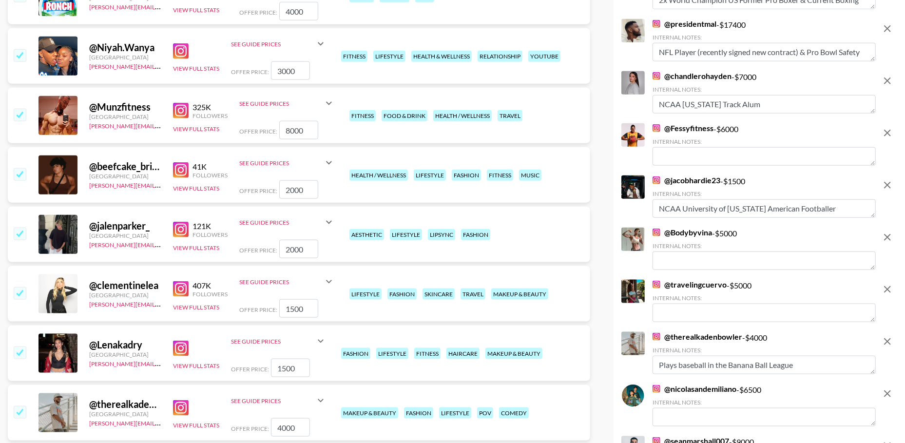
click at [884, 241] on icon "remove" at bounding box center [888, 238] width 12 height 12
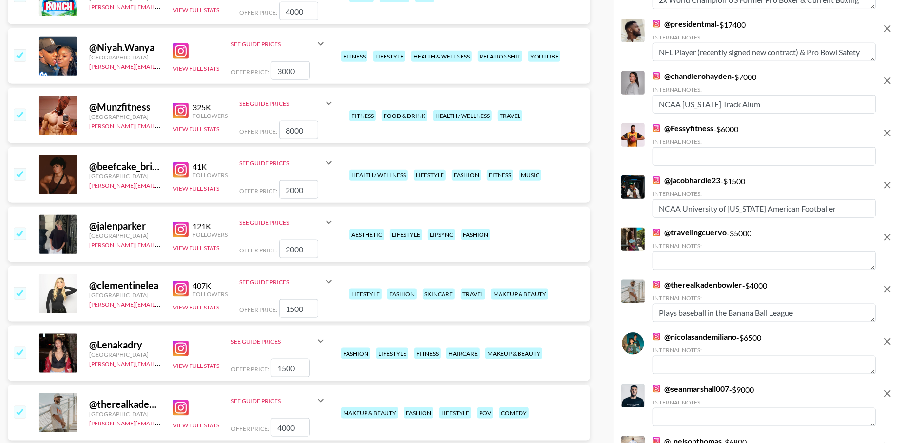
click at [884, 241] on icon "remove" at bounding box center [888, 238] width 12 height 12
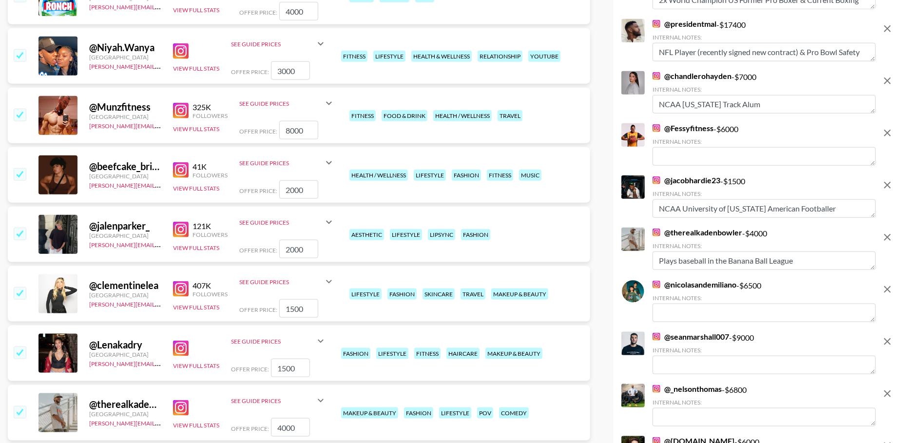
scroll to position [807, 0]
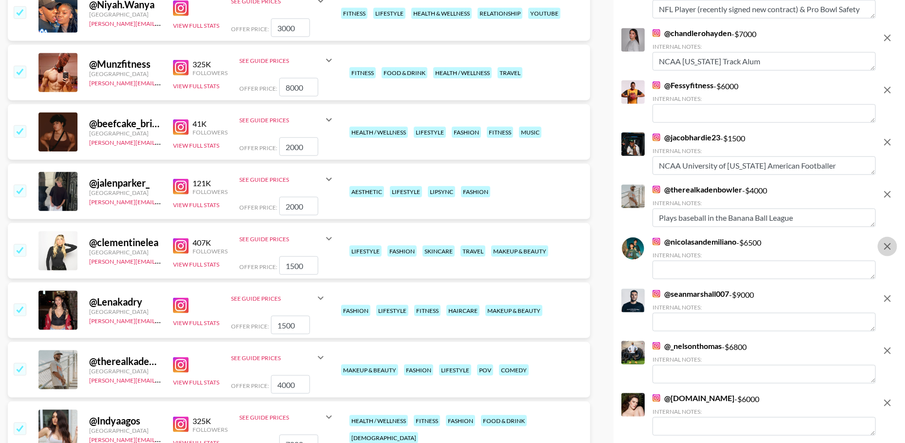
click at [884, 247] on icon "remove" at bounding box center [888, 247] width 12 height 12
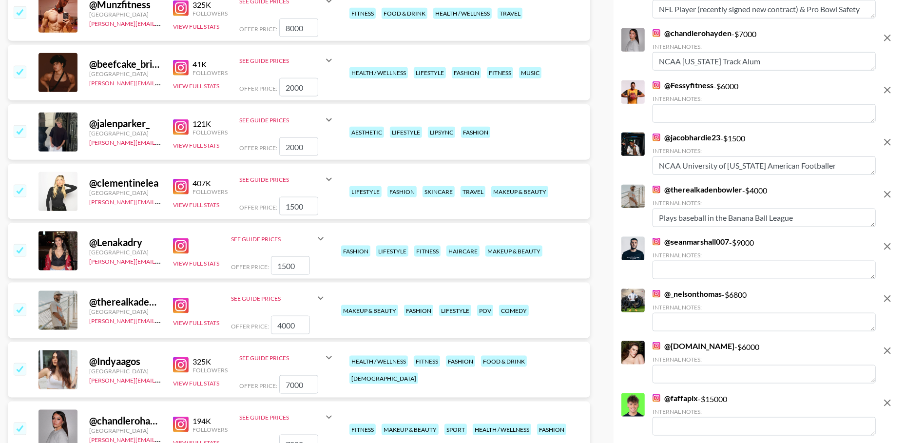
click at [884, 247] on icon "remove" at bounding box center [888, 247] width 12 height 12
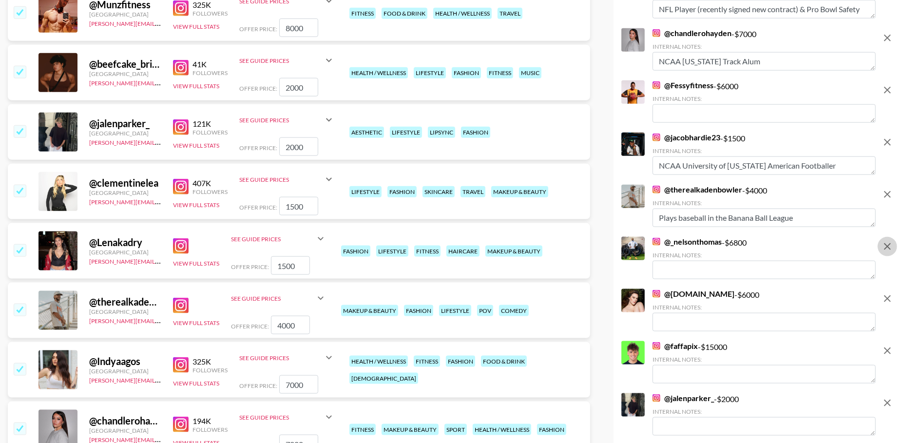
click at [884, 247] on icon "remove" at bounding box center [888, 247] width 12 height 12
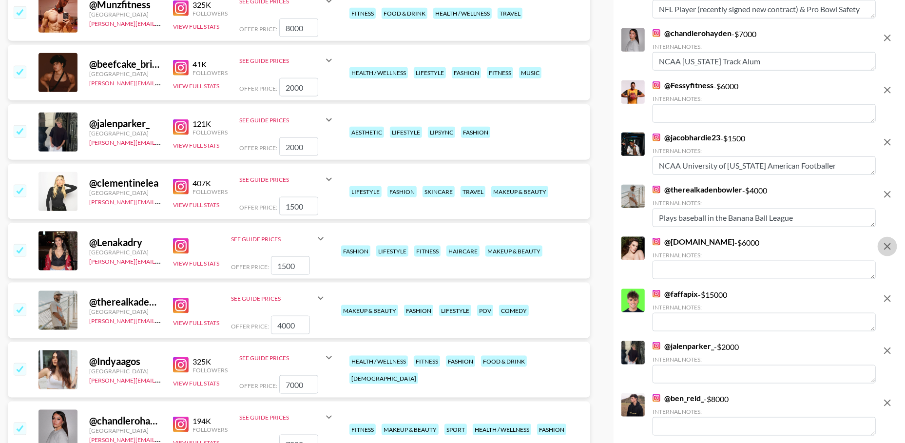
click at [884, 247] on icon "remove" at bounding box center [888, 247] width 12 height 12
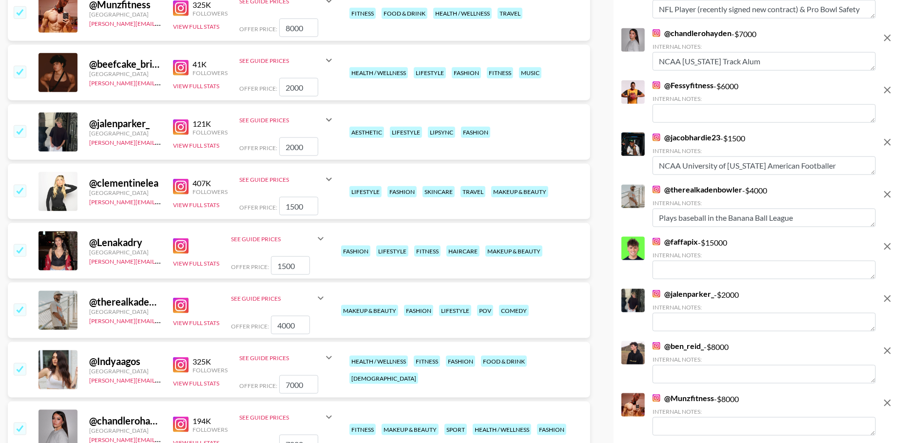
scroll to position [839, 0]
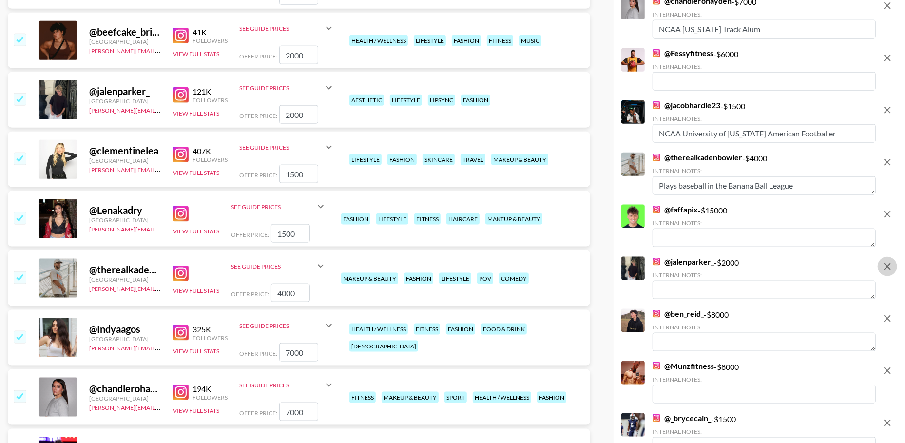
click at [886, 274] on button "remove" at bounding box center [887, 266] width 19 height 19
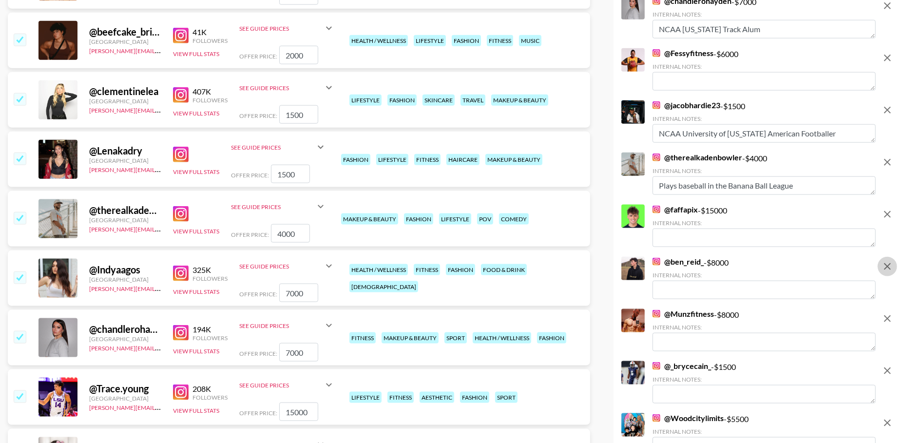
click at [886, 274] on button "remove" at bounding box center [887, 266] width 19 height 19
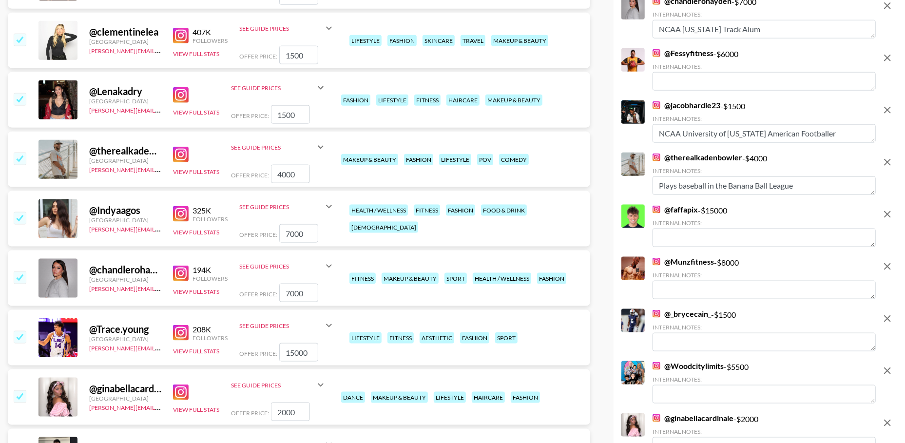
click at [886, 274] on button "remove" at bounding box center [887, 266] width 19 height 19
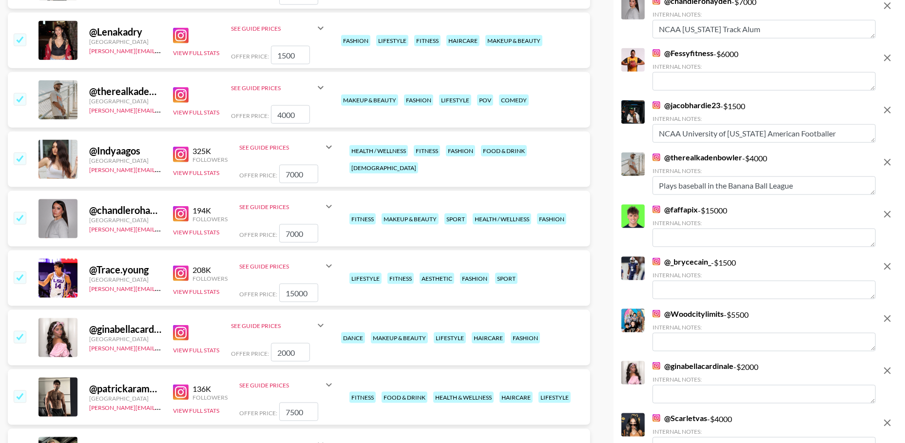
click at [886, 320] on icon "remove" at bounding box center [887, 318] width 7 height 7
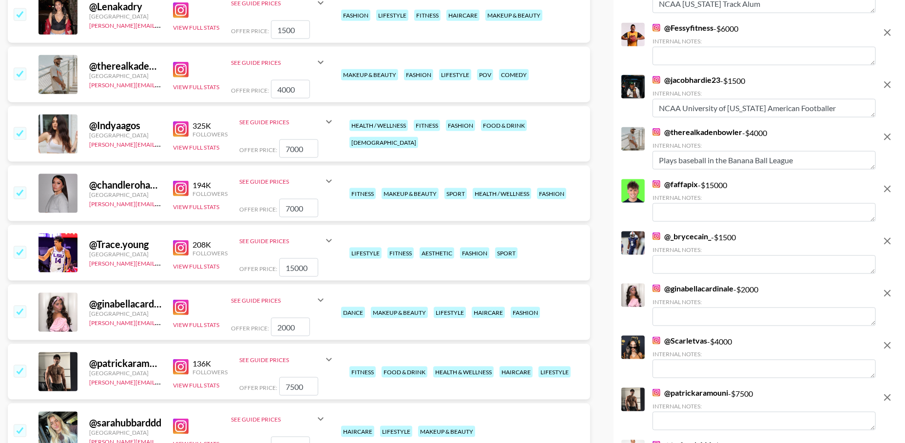
scroll to position [880, 0]
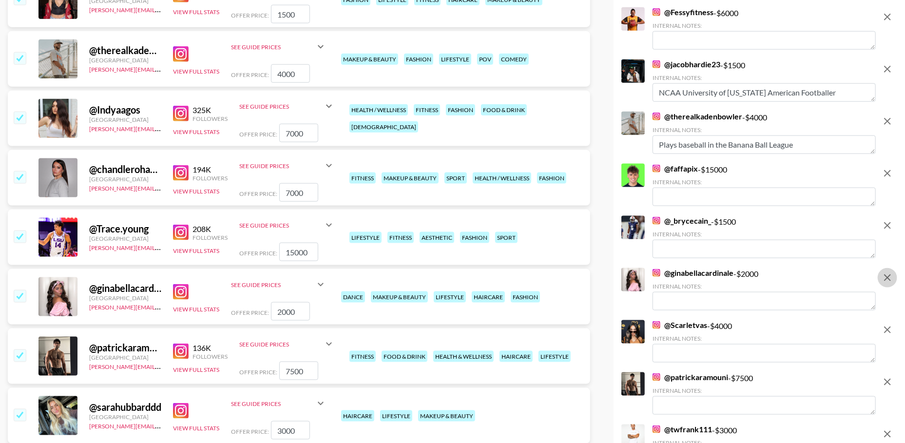
click at [888, 276] on icon "remove" at bounding box center [888, 278] width 12 height 12
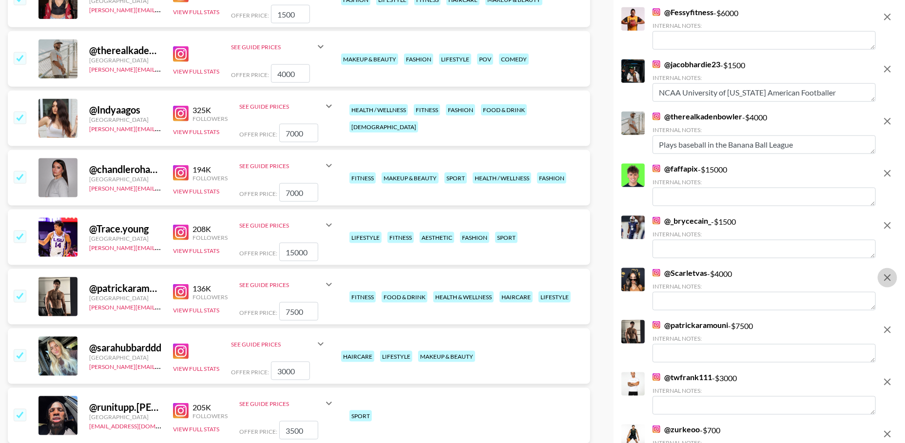
click at [888, 276] on icon "remove" at bounding box center [888, 278] width 12 height 12
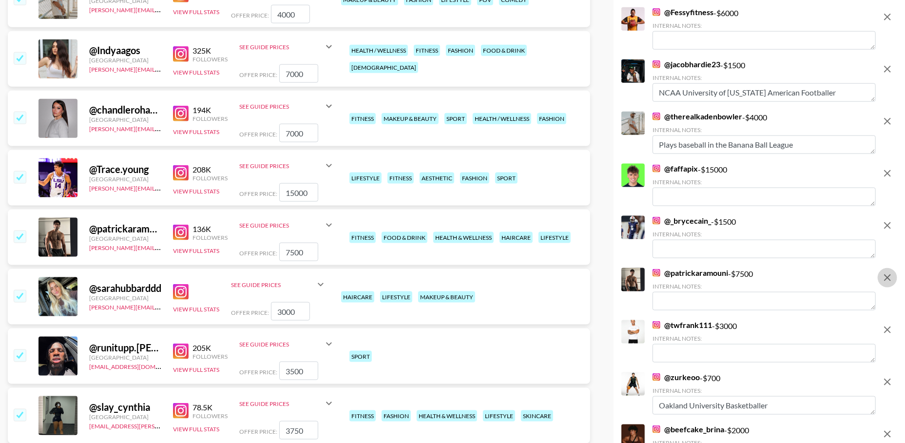
click at [888, 276] on icon "remove" at bounding box center [888, 278] width 12 height 12
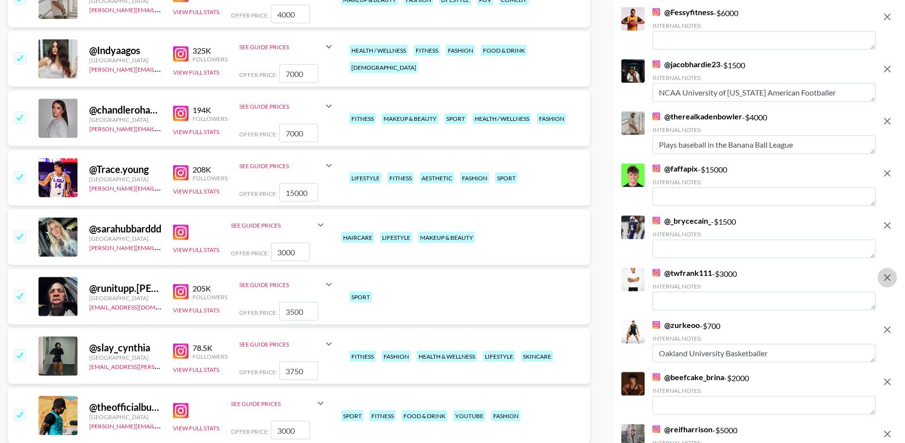
click at [888, 276] on icon "remove" at bounding box center [888, 278] width 12 height 12
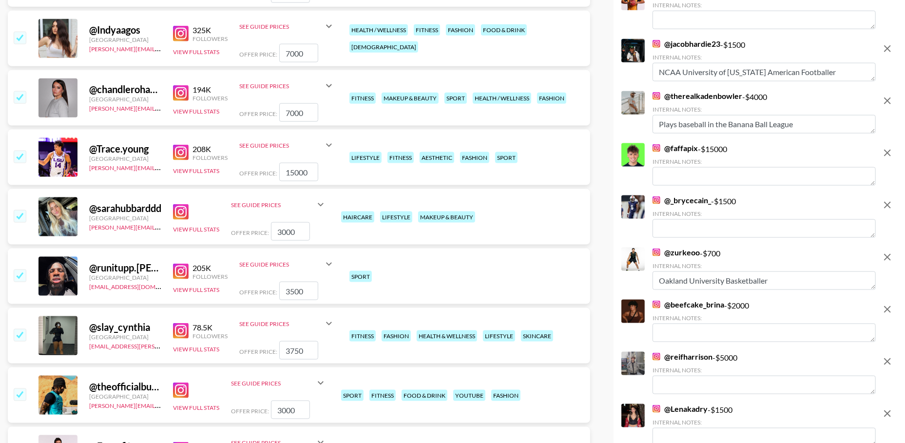
scroll to position [923, 0]
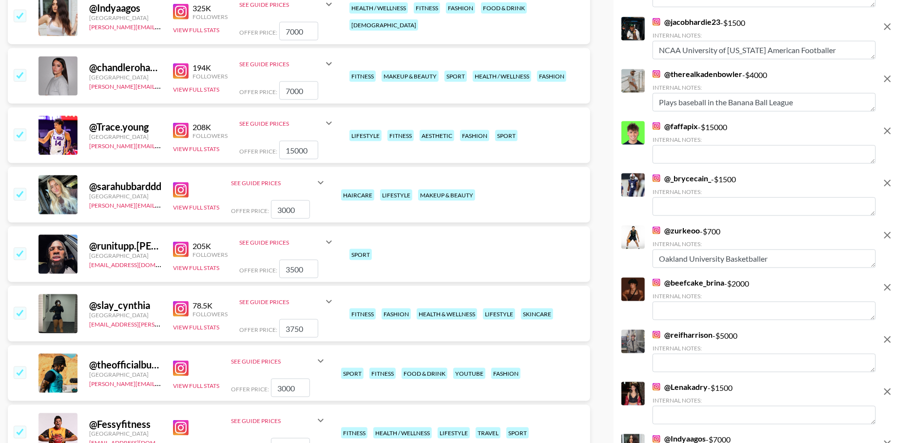
click at [887, 140] on div at bounding box center [887, 143] width 19 height 44
click at [887, 140] on button "remove" at bounding box center [887, 130] width 19 height 19
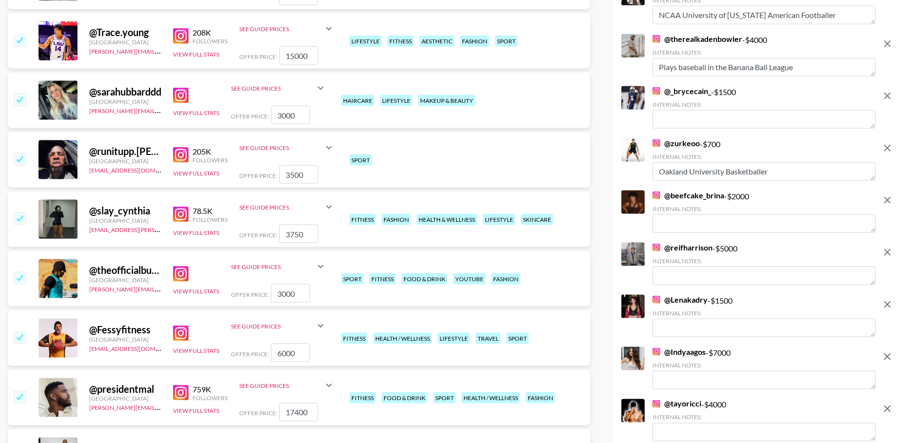
scroll to position [985, 0]
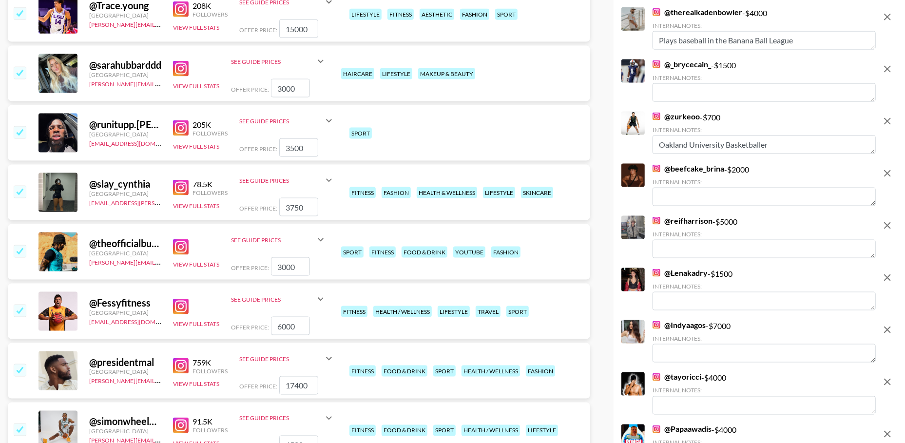
click at [886, 229] on icon "remove" at bounding box center [888, 226] width 12 height 12
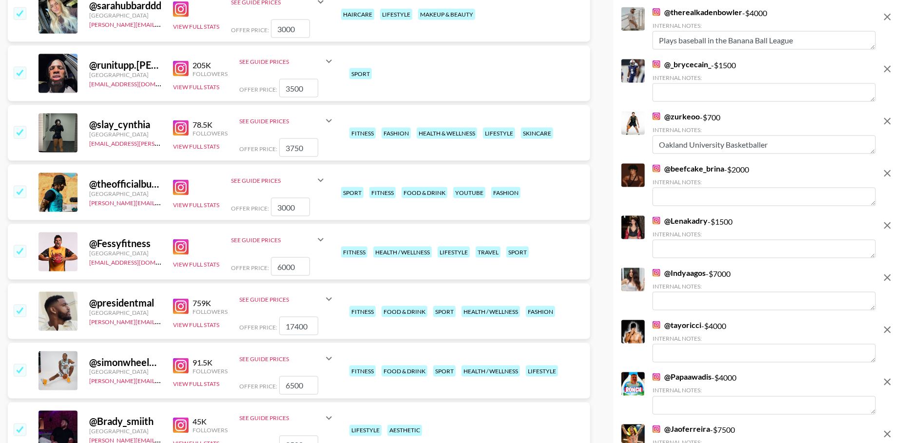
click at [885, 175] on icon "remove" at bounding box center [888, 174] width 12 height 12
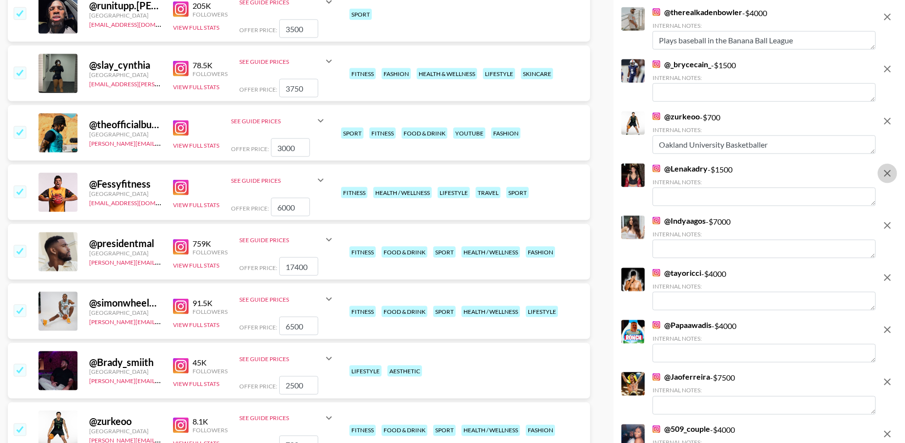
click at [885, 175] on icon "remove" at bounding box center [888, 174] width 12 height 12
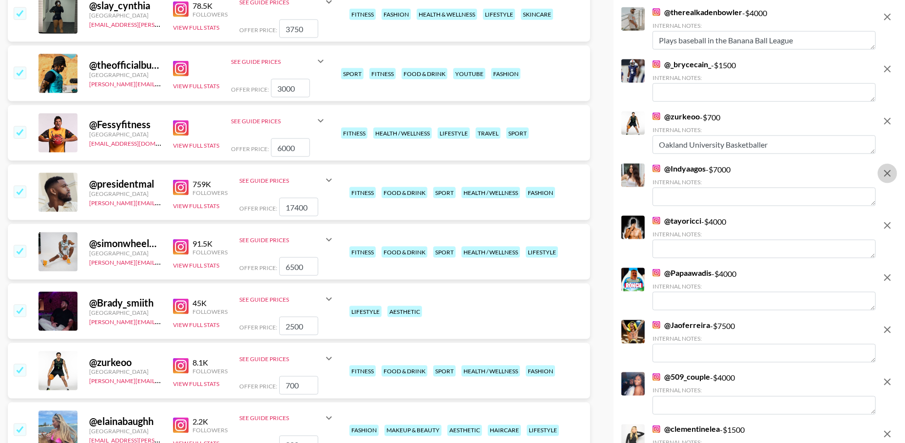
click at [885, 175] on icon "remove" at bounding box center [888, 174] width 12 height 12
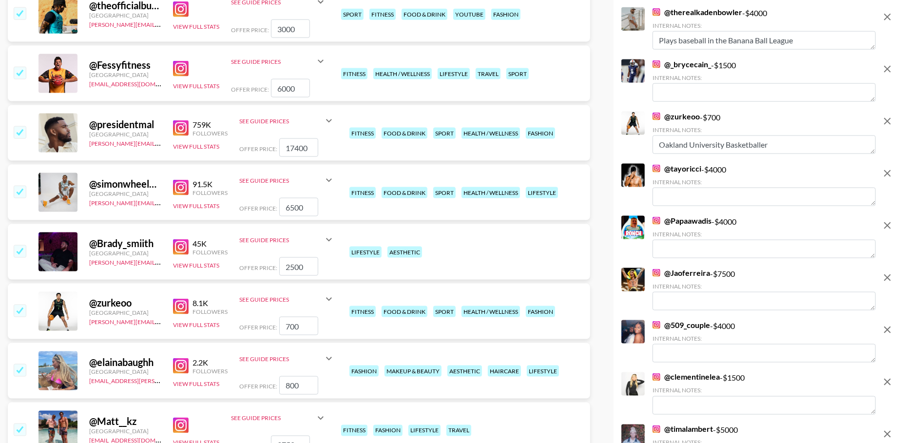
click at [885, 175] on icon "remove" at bounding box center [888, 174] width 12 height 12
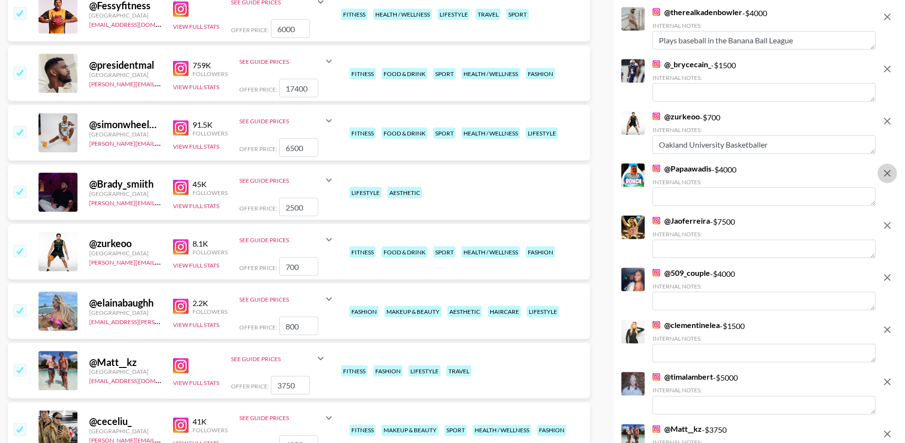
click at [885, 175] on icon "remove" at bounding box center [888, 174] width 12 height 12
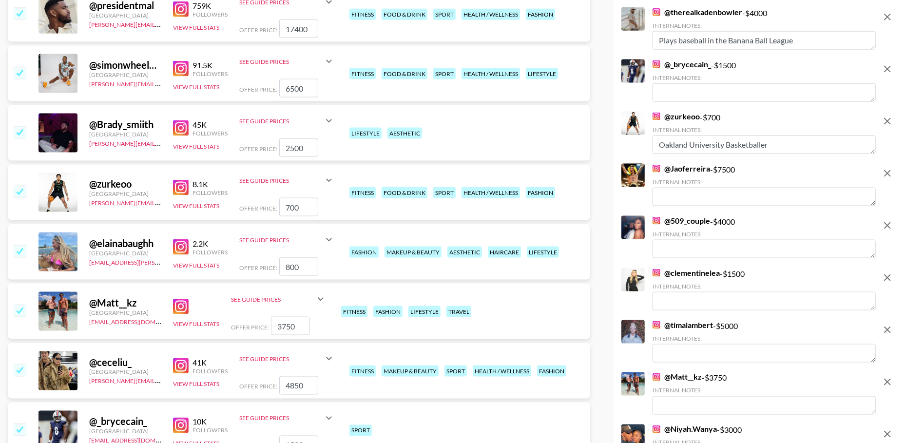
click at [885, 175] on icon "remove" at bounding box center [888, 174] width 12 height 12
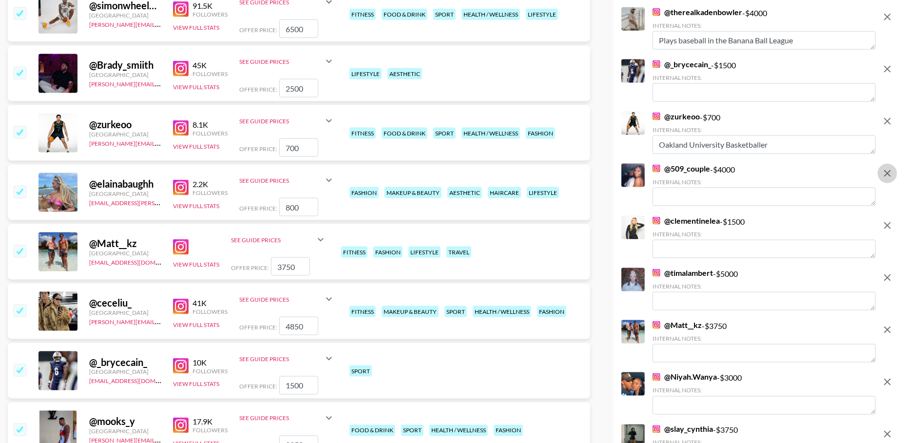
click at [885, 175] on icon "remove" at bounding box center [888, 174] width 12 height 12
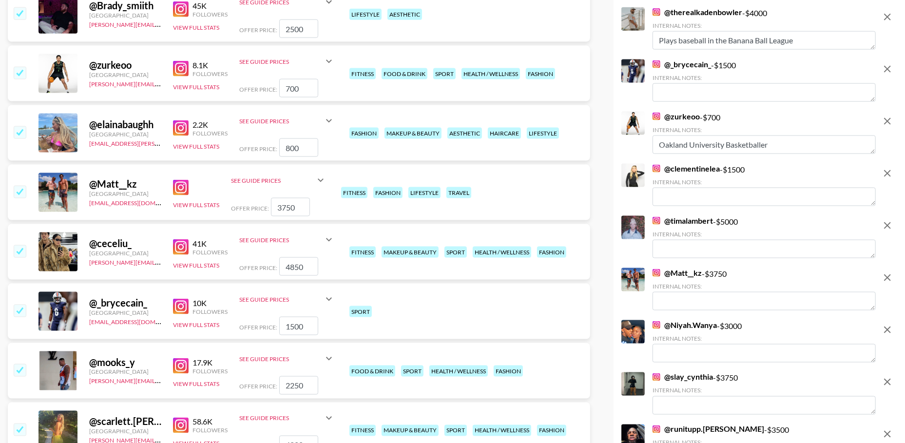
click at [885, 175] on icon "remove" at bounding box center [888, 174] width 12 height 12
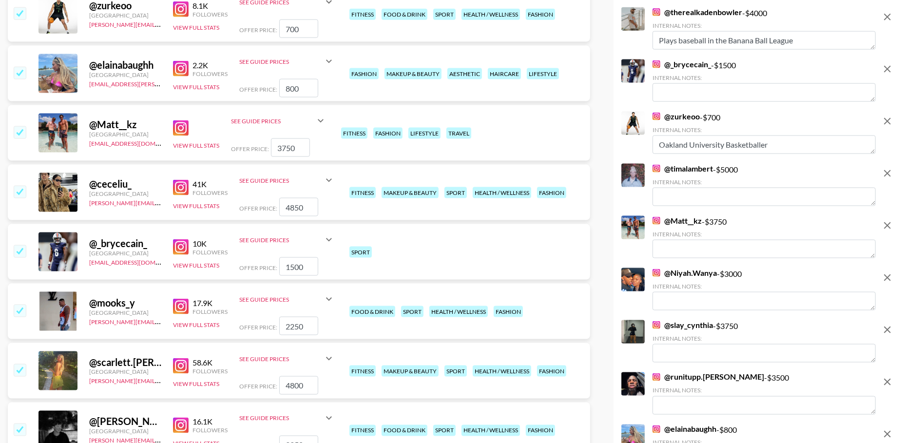
click at [885, 175] on icon "remove" at bounding box center [888, 174] width 12 height 12
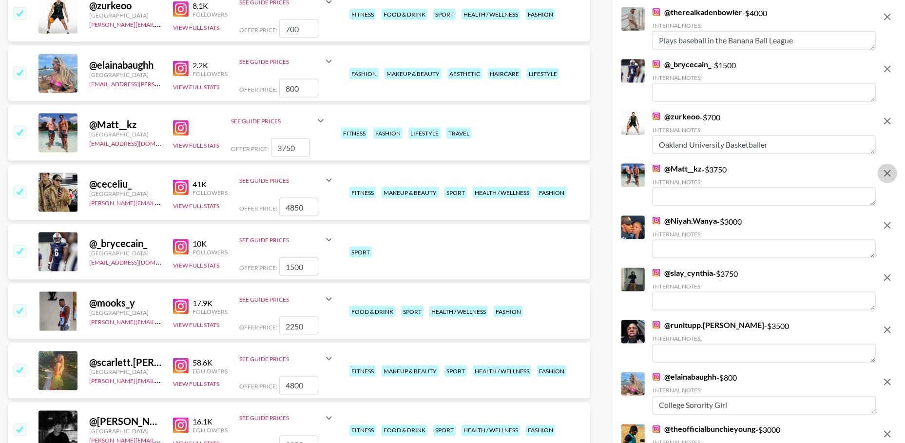
click at [885, 175] on icon "remove" at bounding box center [888, 174] width 12 height 12
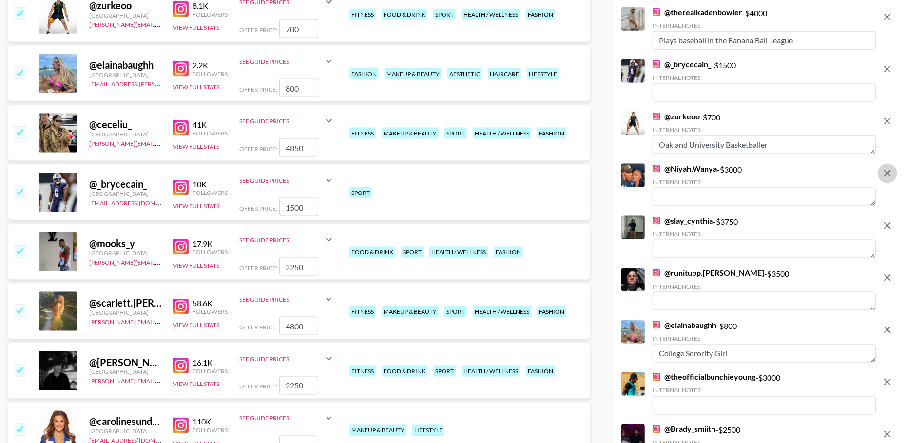
click at [885, 175] on icon "remove" at bounding box center [888, 174] width 12 height 12
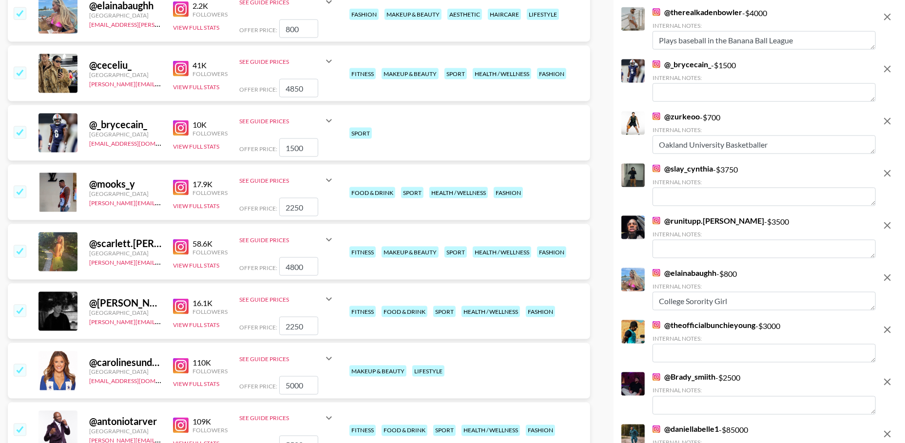
click at [885, 175] on icon "remove" at bounding box center [888, 174] width 12 height 12
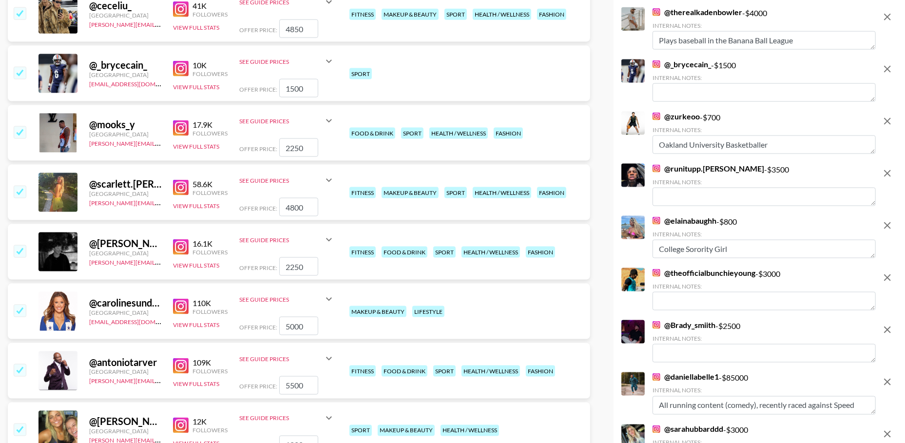
click at [885, 175] on icon "remove" at bounding box center [888, 174] width 12 height 12
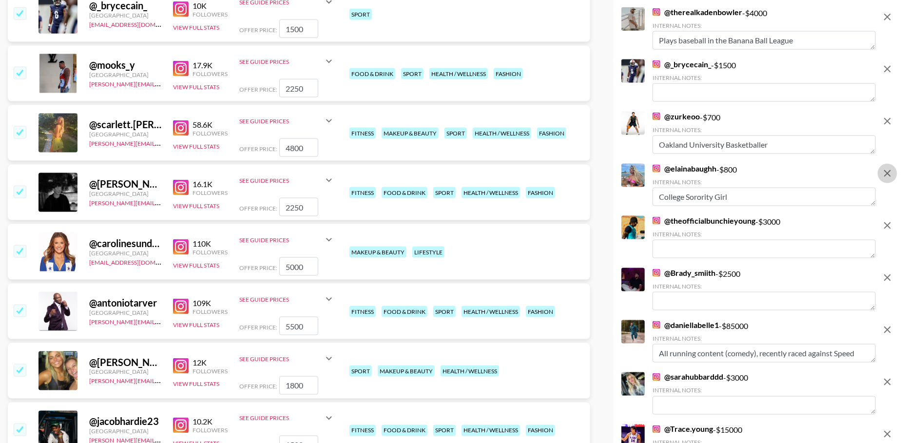
click at [885, 175] on icon "remove" at bounding box center [888, 174] width 12 height 12
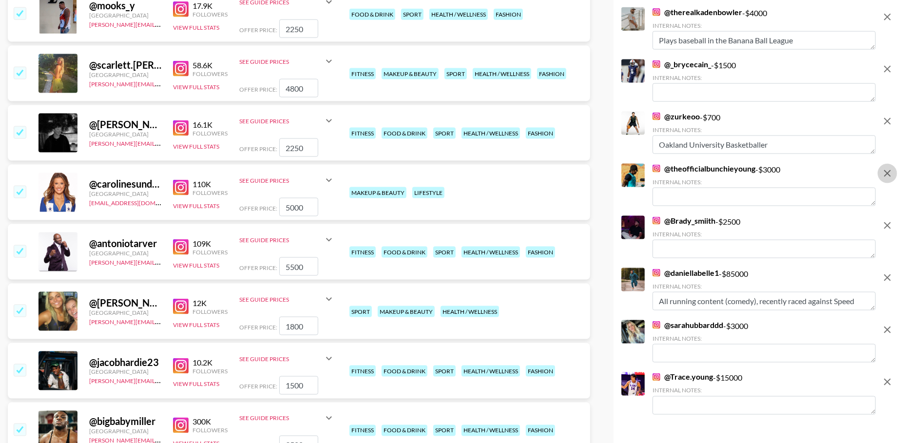
click at [885, 175] on icon "remove" at bounding box center [888, 174] width 12 height 12
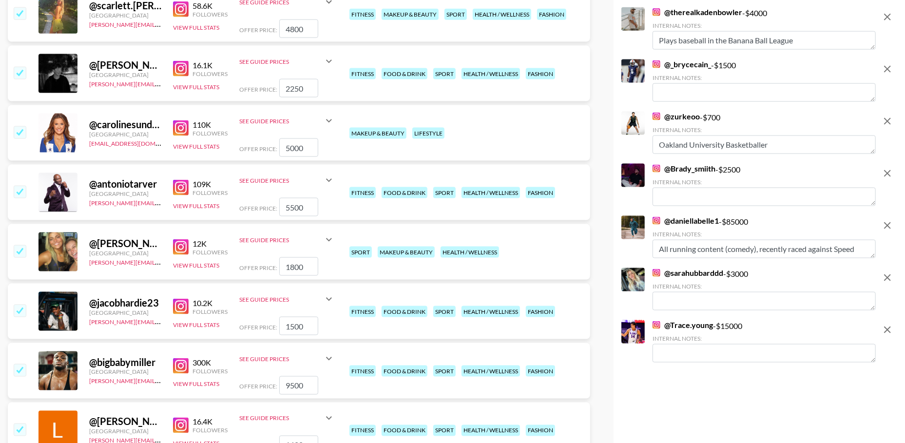
click at [885, 175] on icon "remove" at bounding box center [888, 174] width 12 height 12
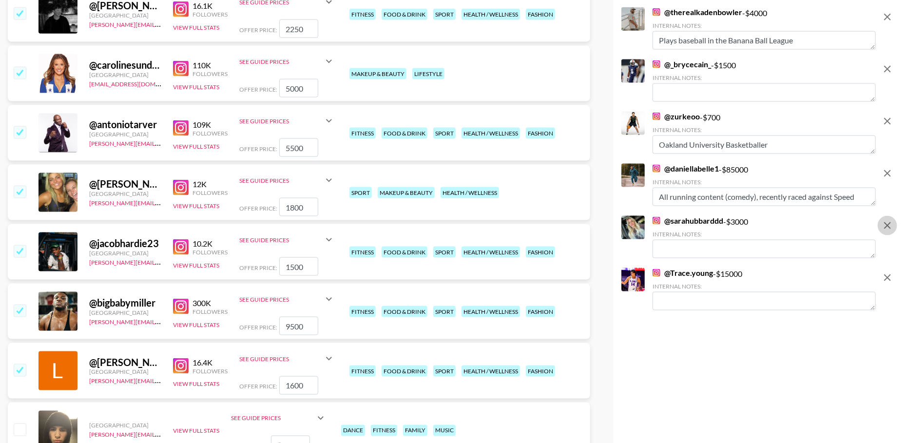
click at [888, 227] on icon "remove" at bounding box center [888, 226] width 12 height 12
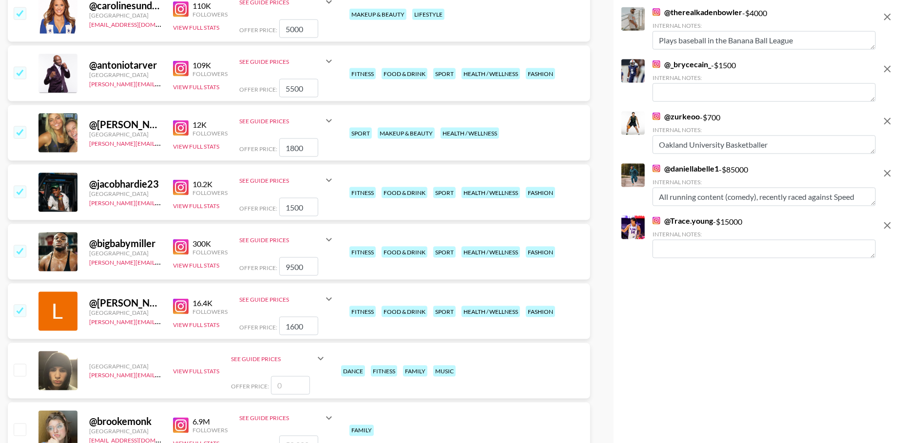
click at [888, 227] on icon "remove" at bounding box center [888, 226] width 12 height 12
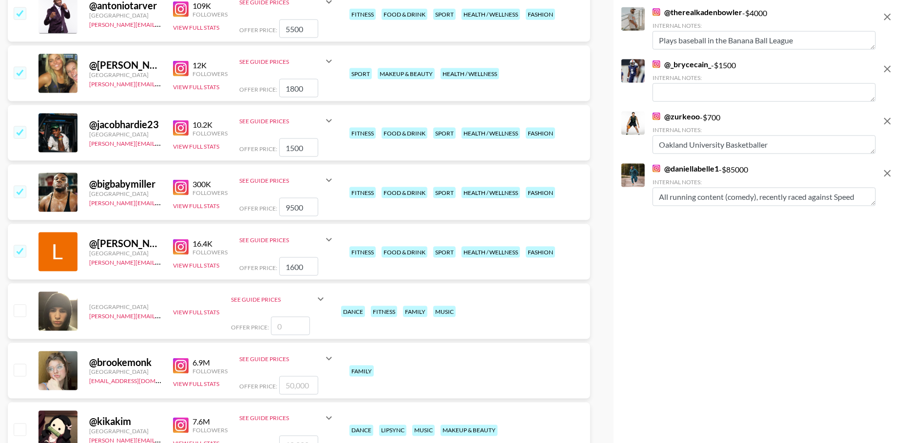
click at [885, 174] on icon "remove" at bounding box center [888, 174] width 12 height 12
checkbox input "false"
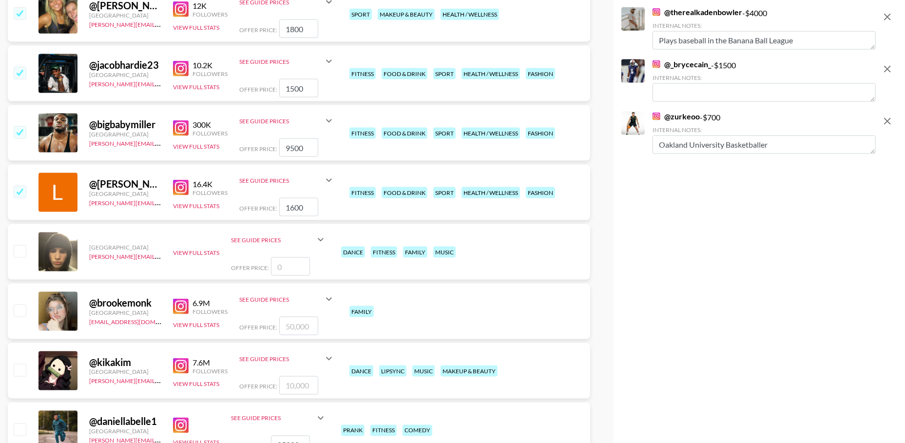
scroll to position [0, 0]
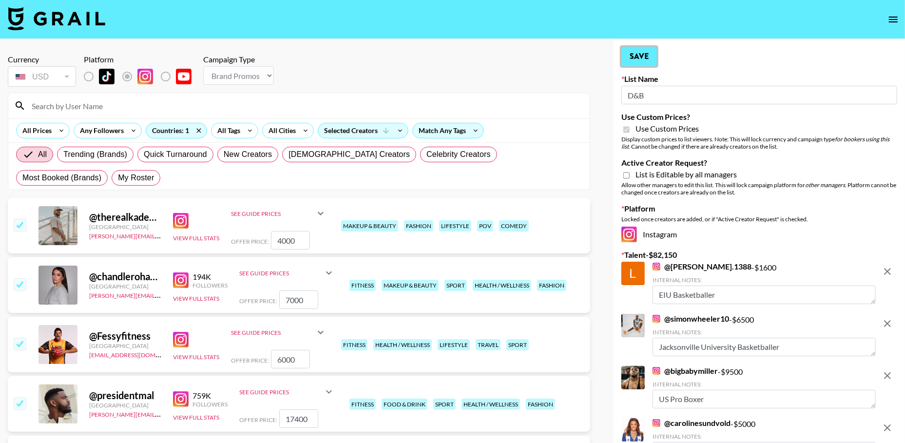
click at [634, 53] on button "Save" at bounding box center [640, 56] width 36 height 19
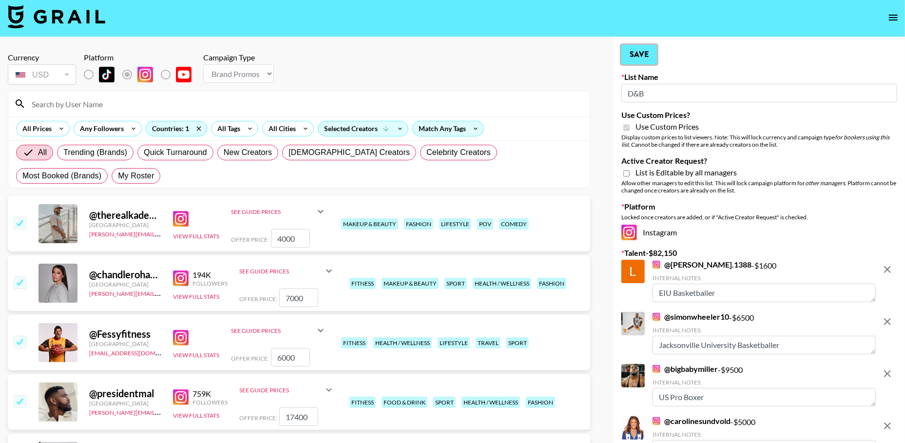
click at [639, 55] on button "Save" at bounding box center [640, 54] width 36 height 19
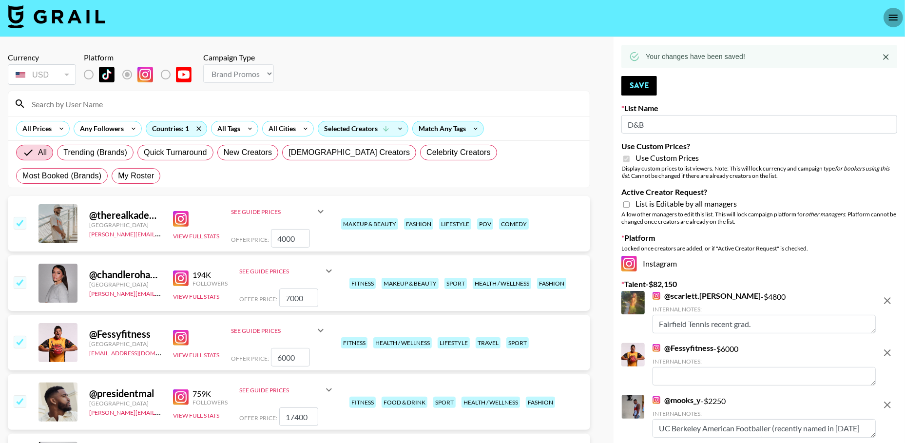
click at [888, 20] on icon "open drawer" at bounding box center [894, 18] width 12 height 12
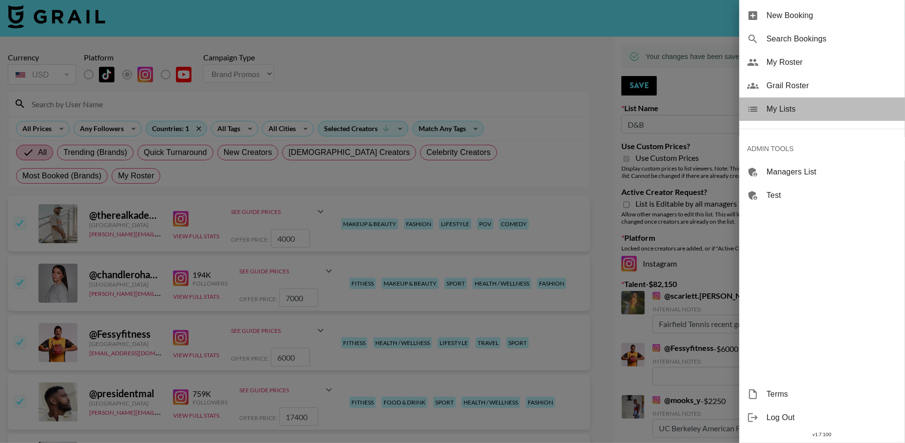
click at [778, 116] on div "My Lists" at bounding box center [823, 108] width 166 height 23
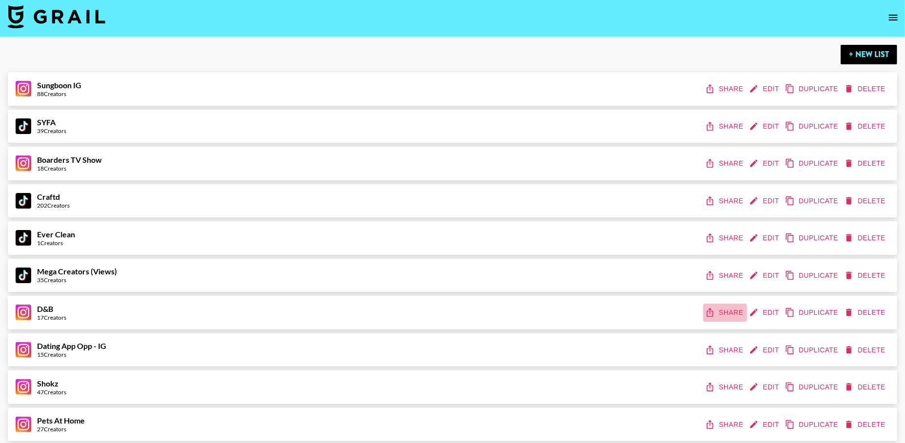
click at [725, 309] on button "Share" at bounding box center [725, 313] width 44 height 18
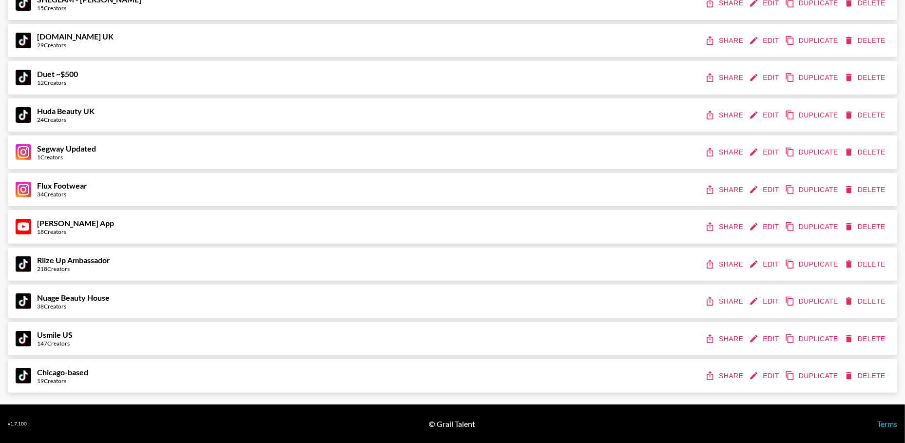
click at [727, 376] on button "Share" at bounding box center [725, 376] width 44 height 18
